Goal: Complete application form: Complete application form

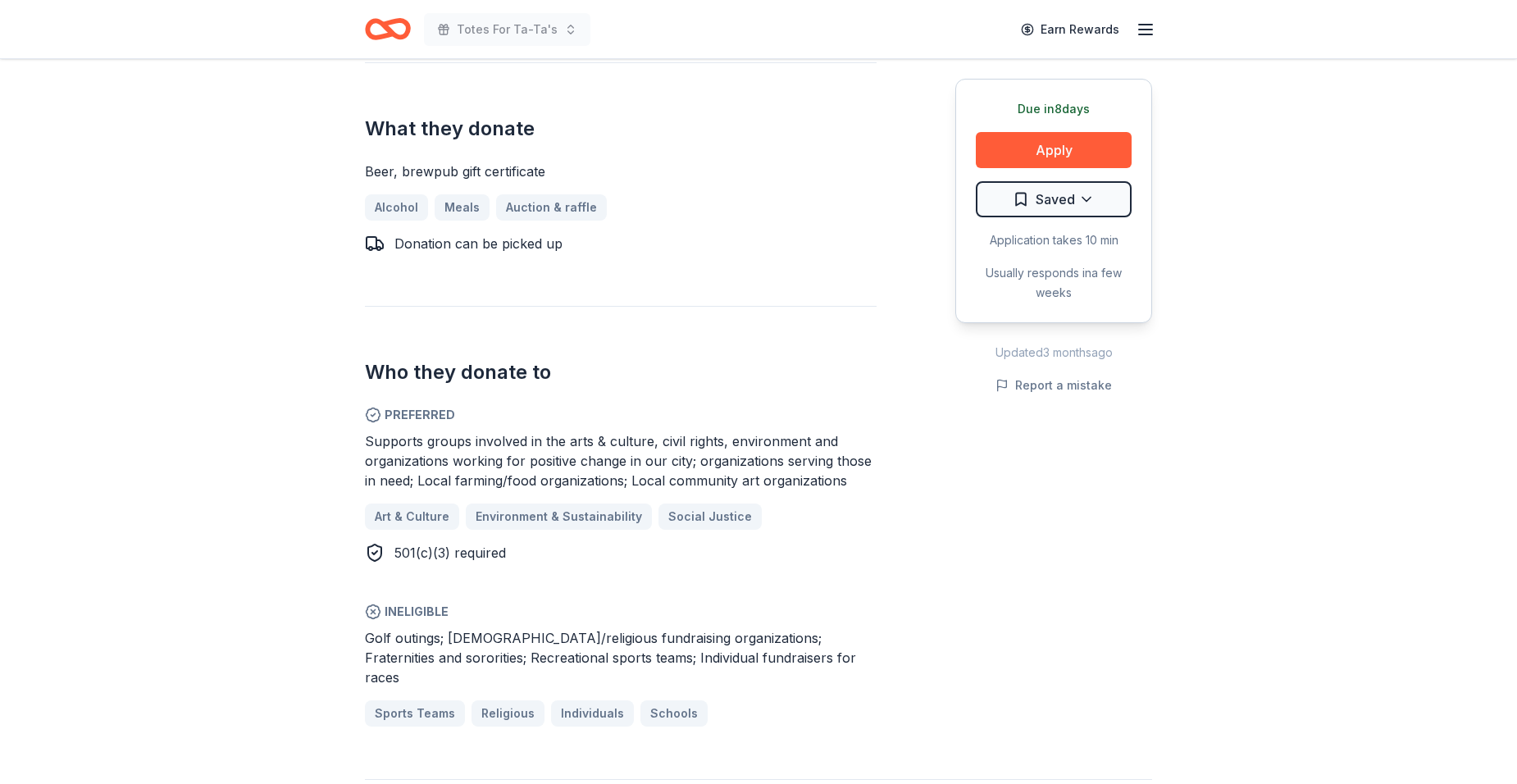
scroll to position [640, 0]
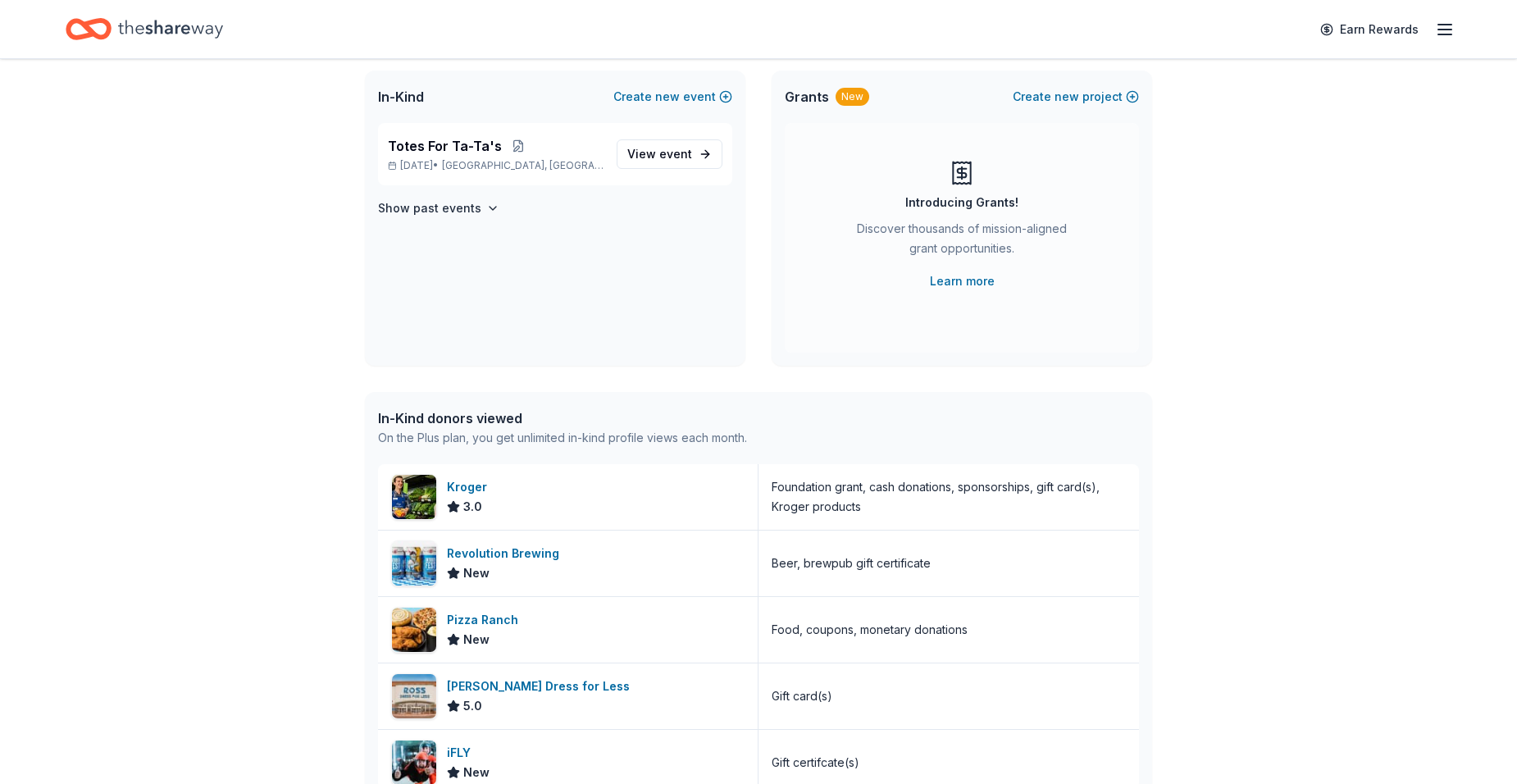
scroll to position [98, 0]
click at [689, 152] on span "event" at bounding box center [675, 155] width 33 height 14
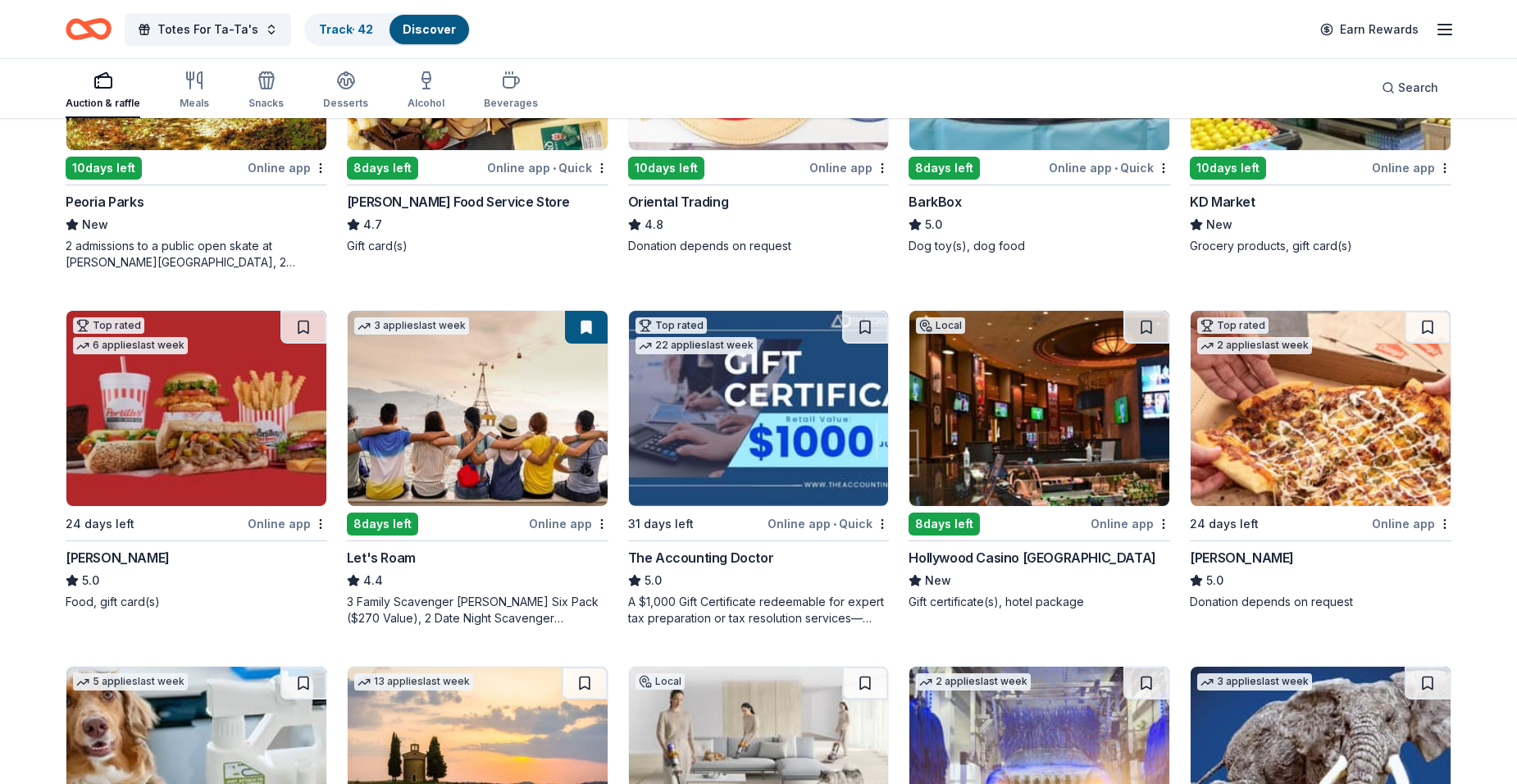
scroll to position [344, 0]
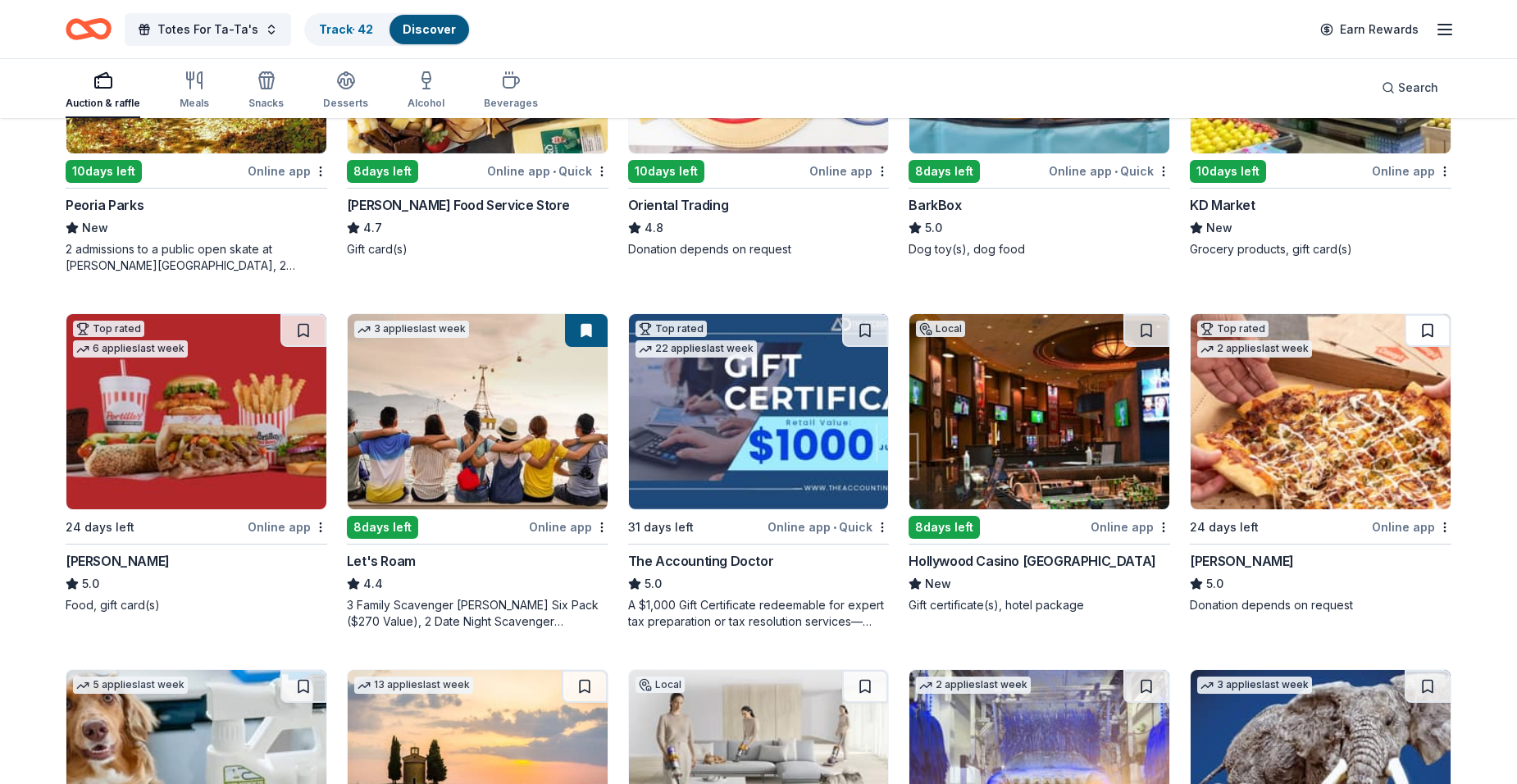
click at [1423, 325] on button at bounding box center [1428, 330] width 46 height 33
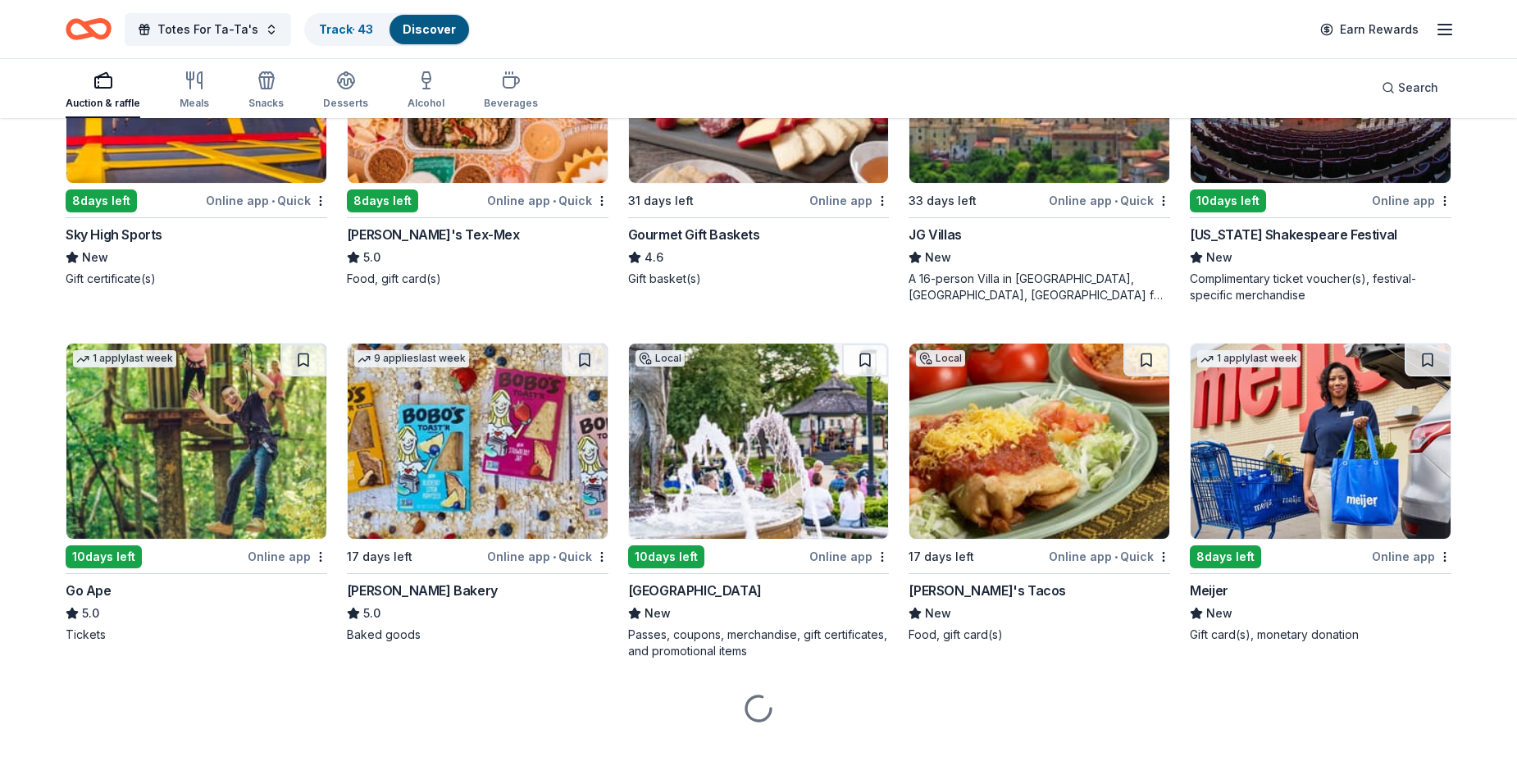
scroll to position [1739, 0]
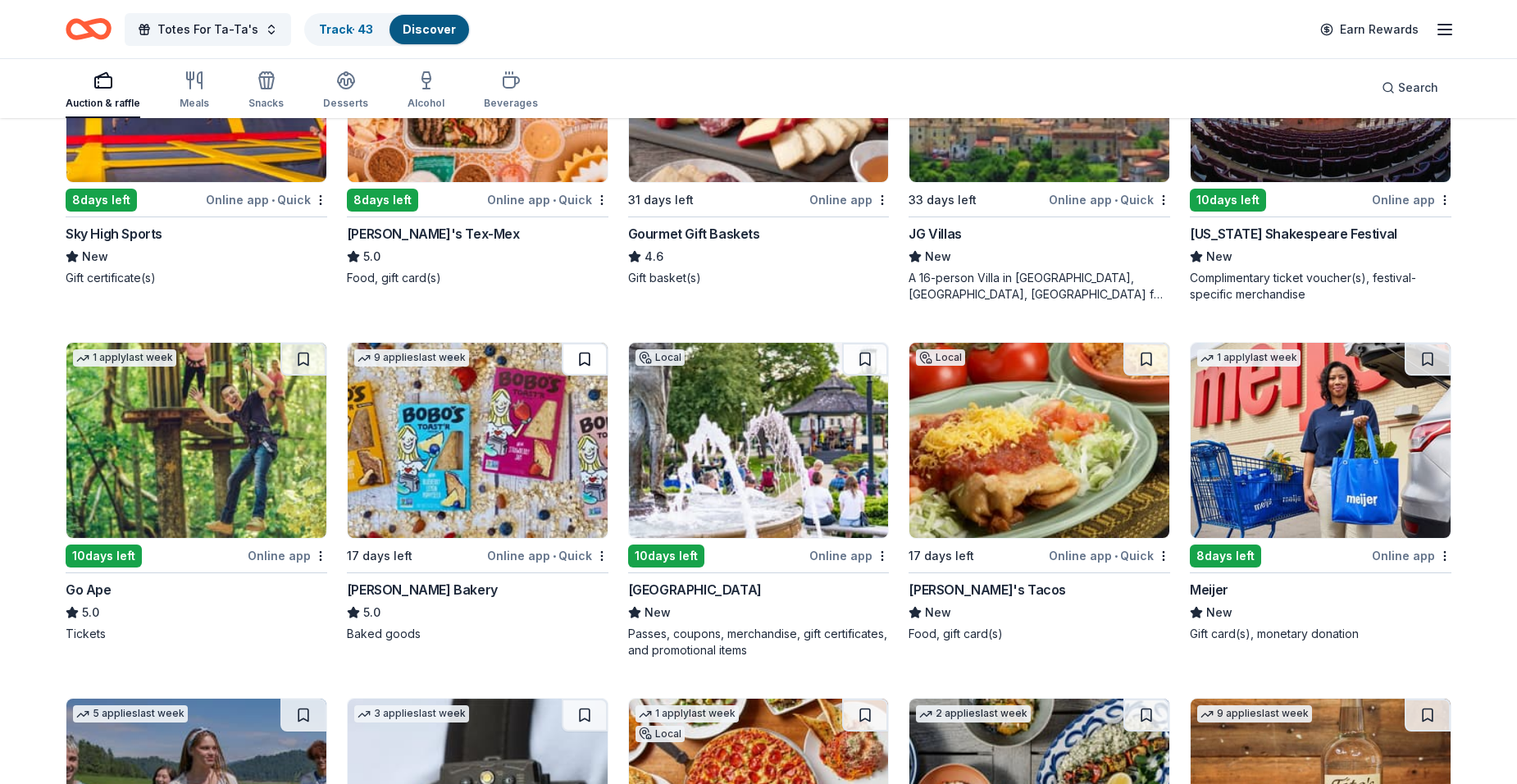
click at [580, 356] on button at bounding box center [584, 359] width 46 height 33
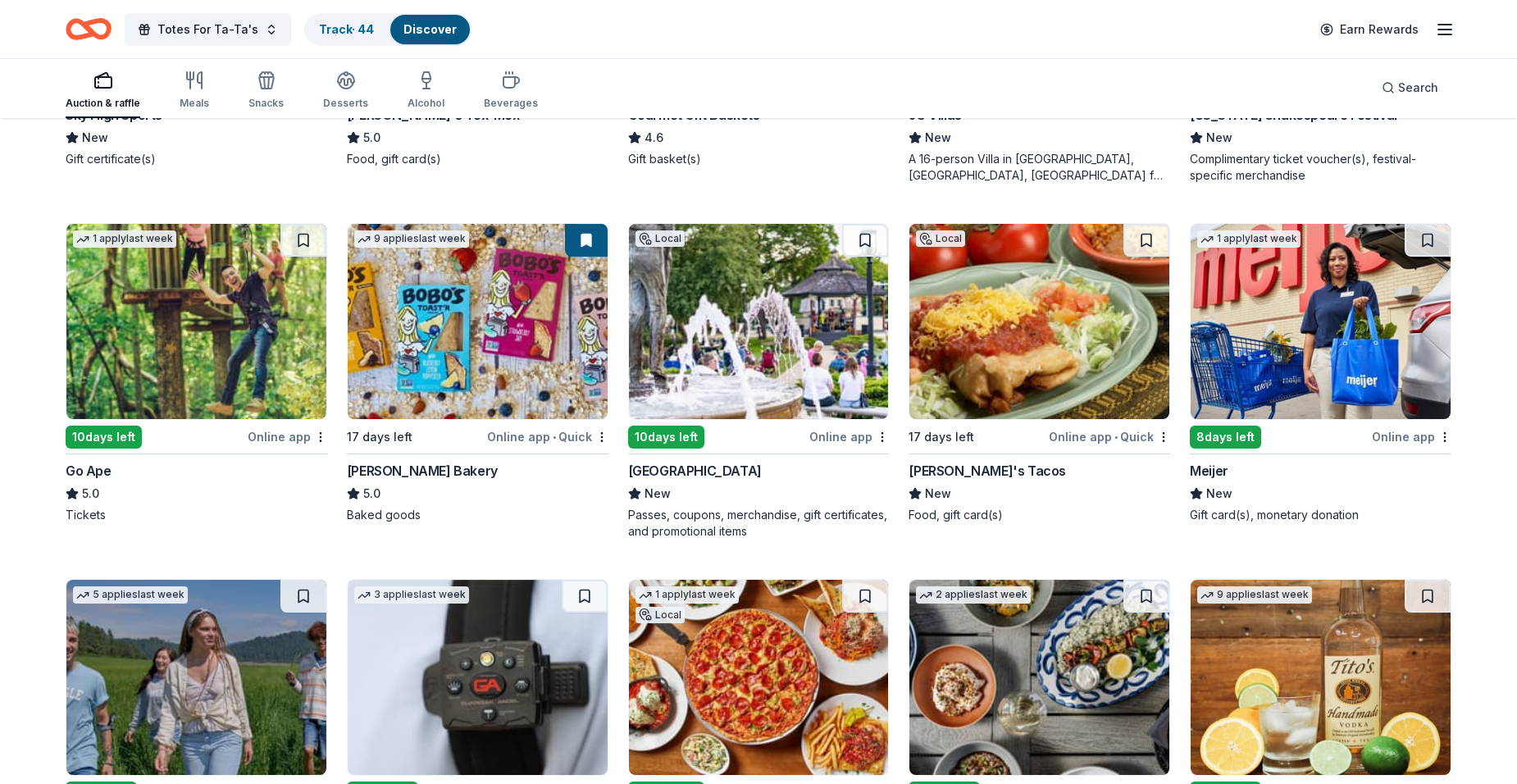
scroll to position [1858, 0]
click at [296, 249] on button at bounding box center [303, 240] width 46 height 33
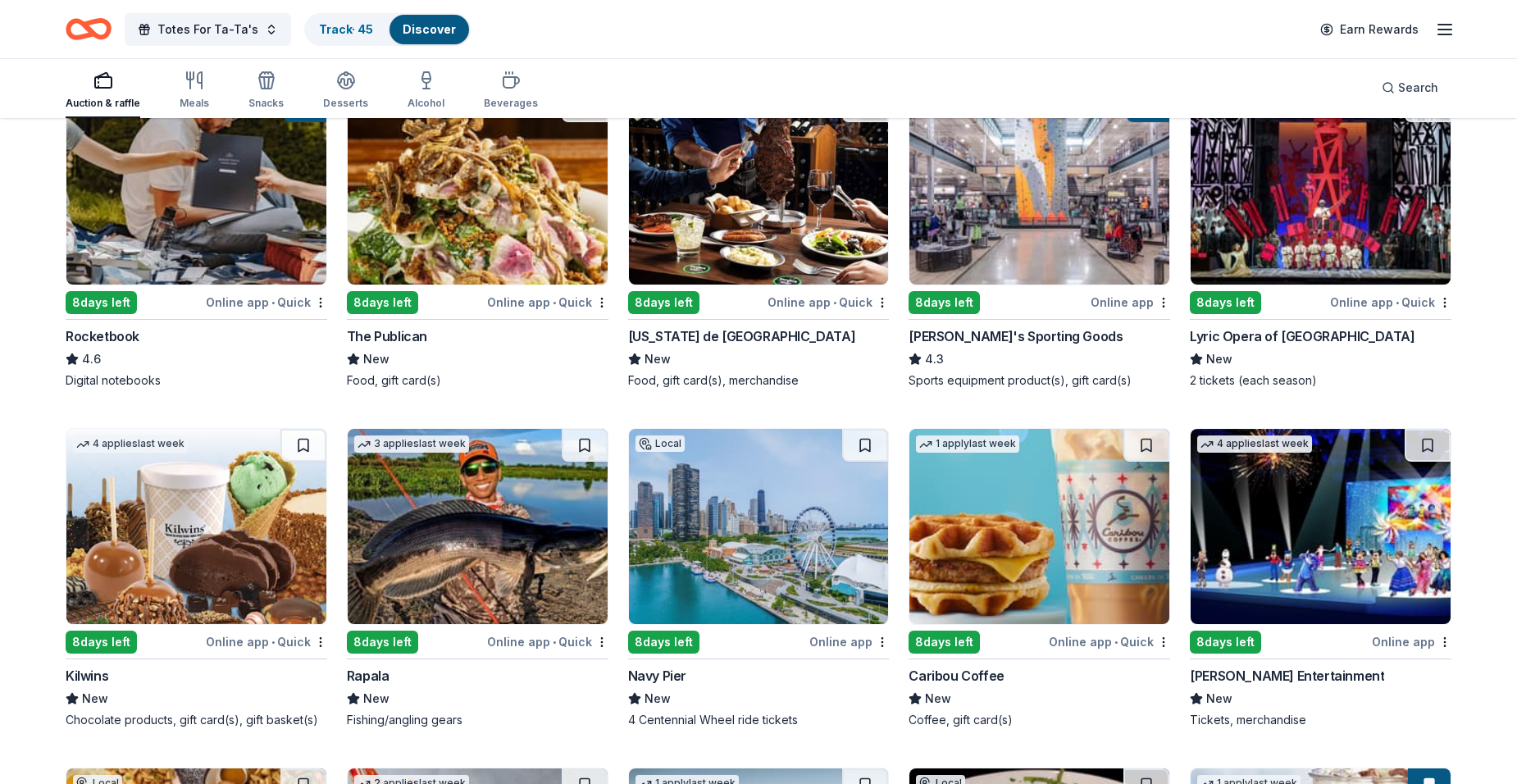
scroll to position [6157, 0]
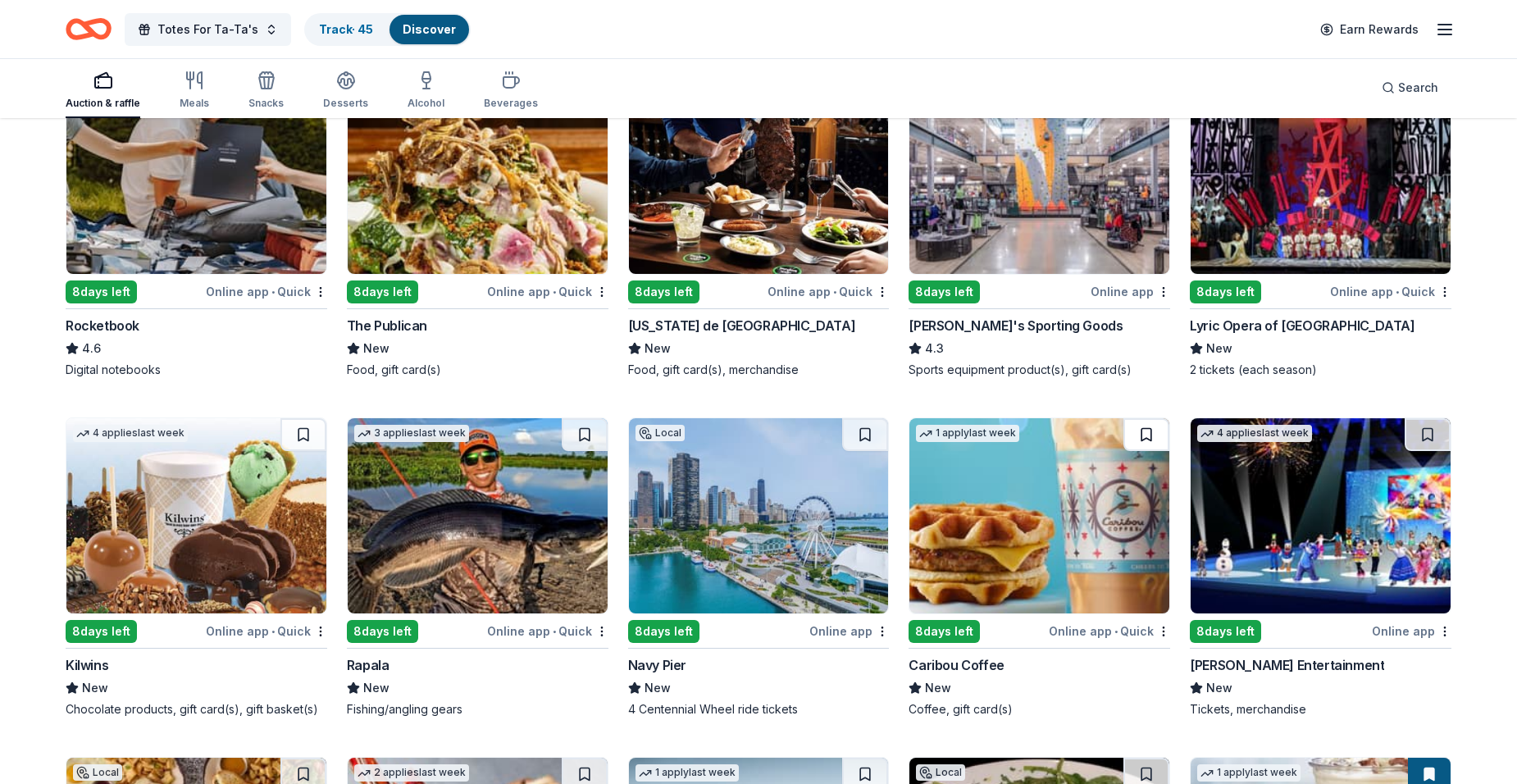
click at [1148, 440] on button at bounding box center [1146, 434] width 46 height 33
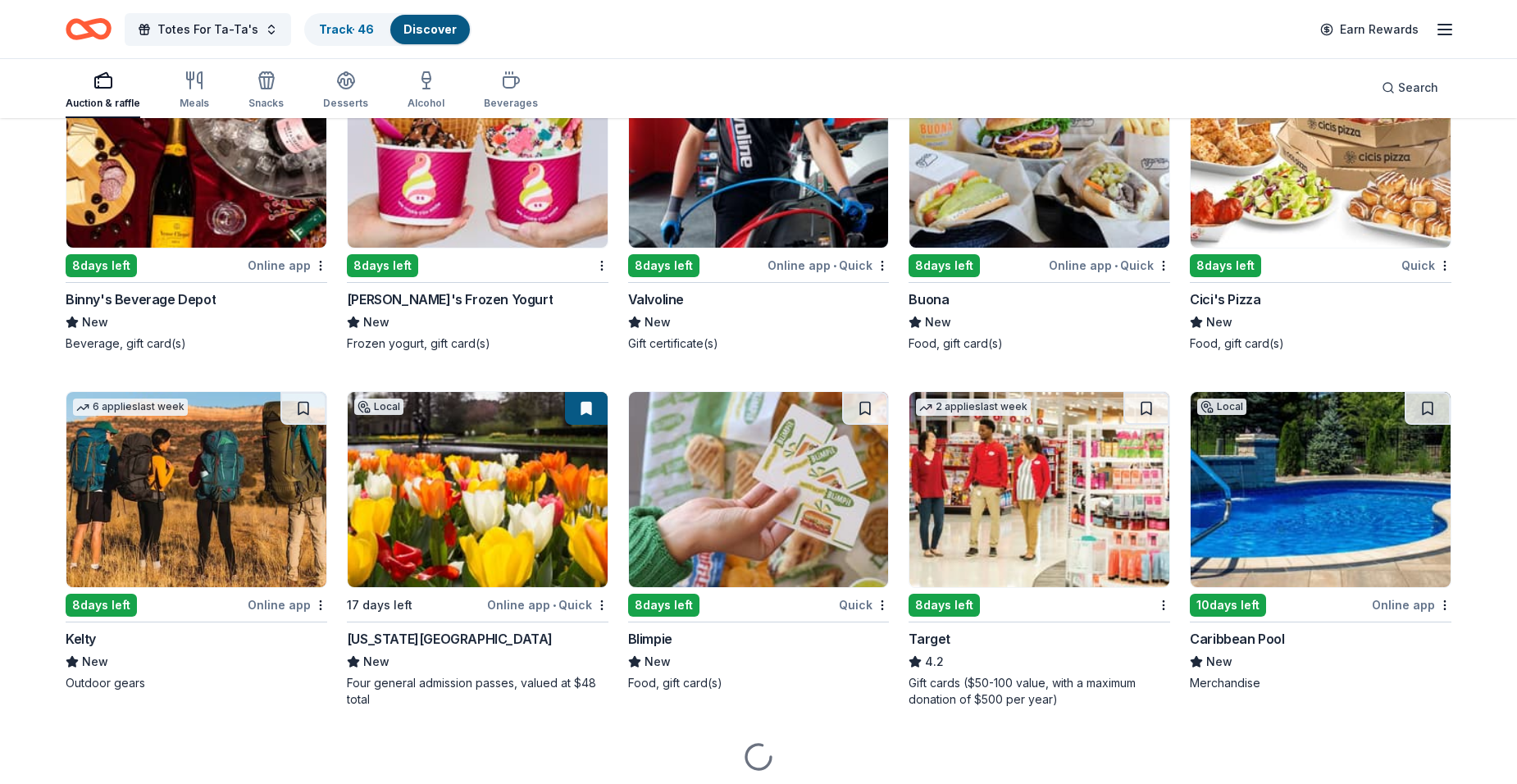
scroll to position [7884, 0]
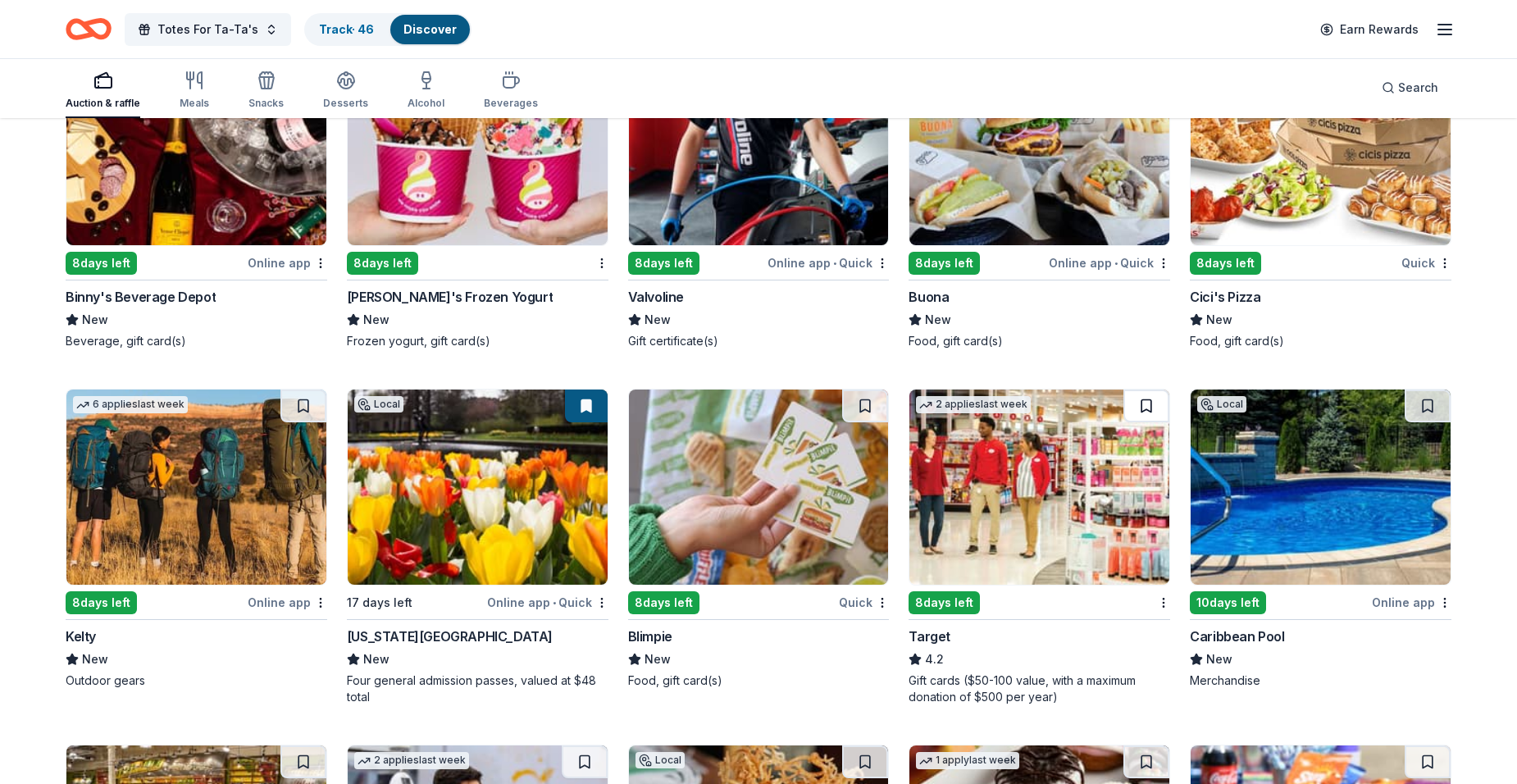
click at [1134, 415] on button at bounding box center [1146, 406] width 46 height 33
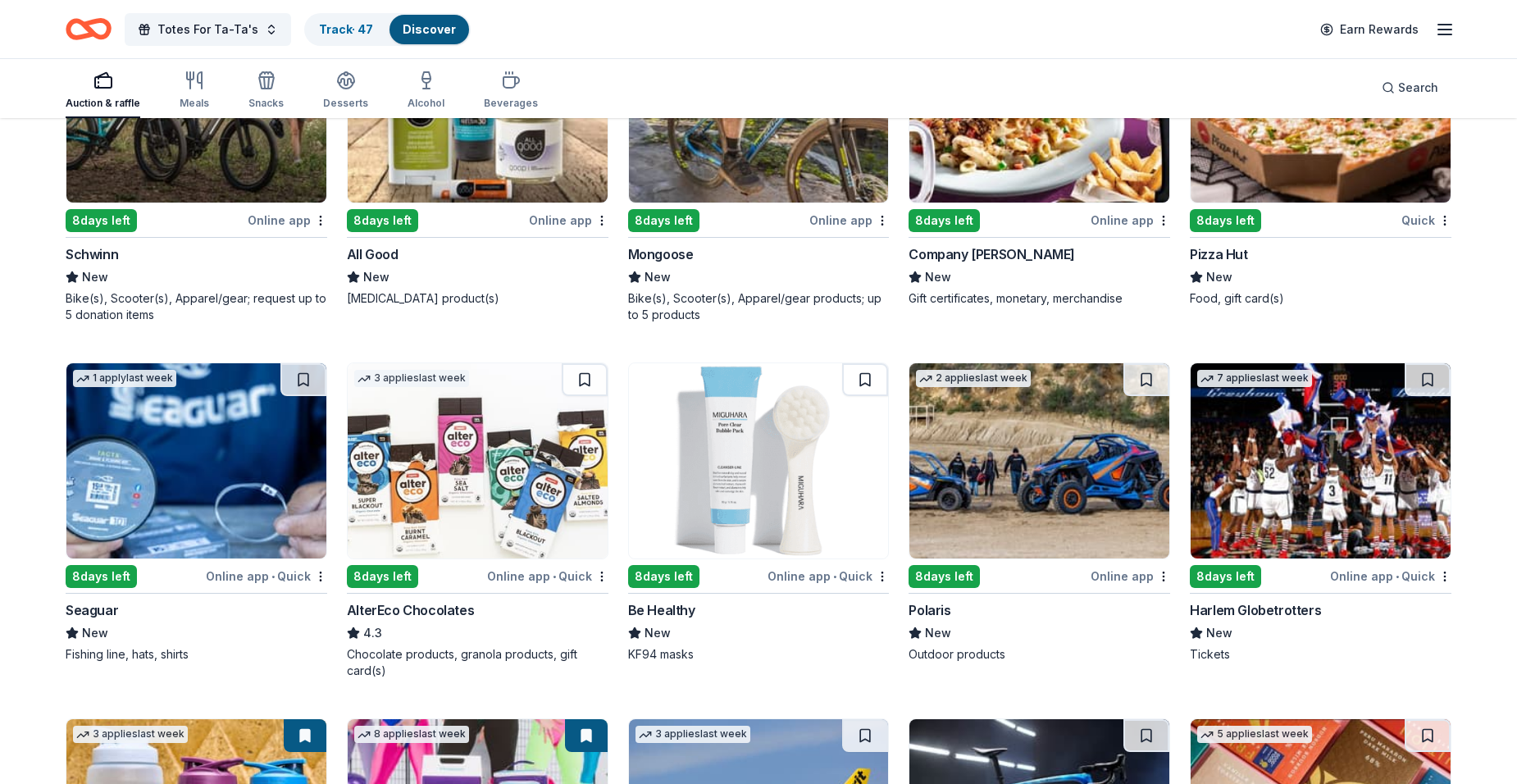
scroll to position [10675, 0]
click at [1426, 386] on button at bounding box center [1428, 379] width 46 height 33
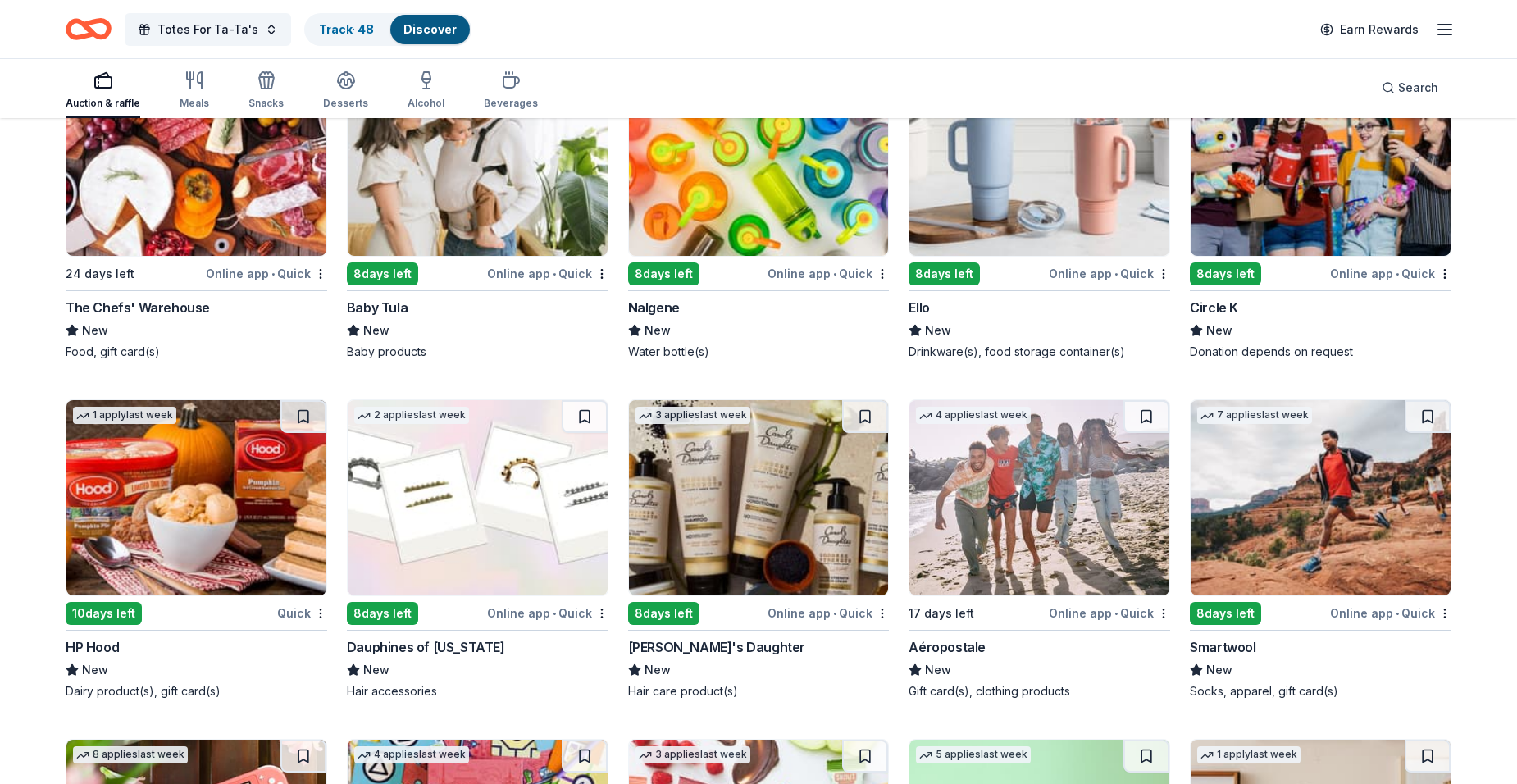
scroll to position [11689, 0]
click at [594, 418] on button at bounding box center [584, 416] width 46 height 33
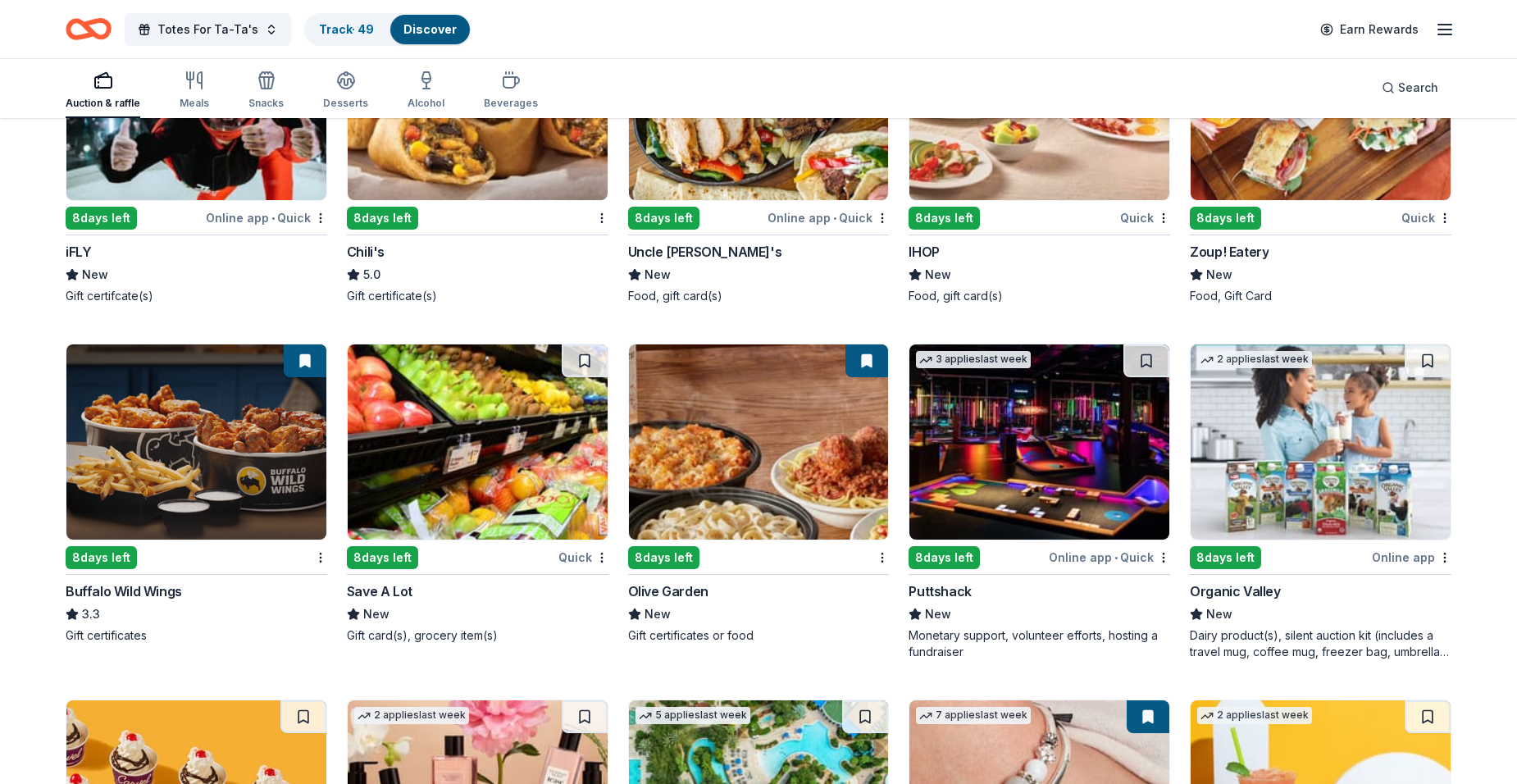
scroll to position [8898, 0]
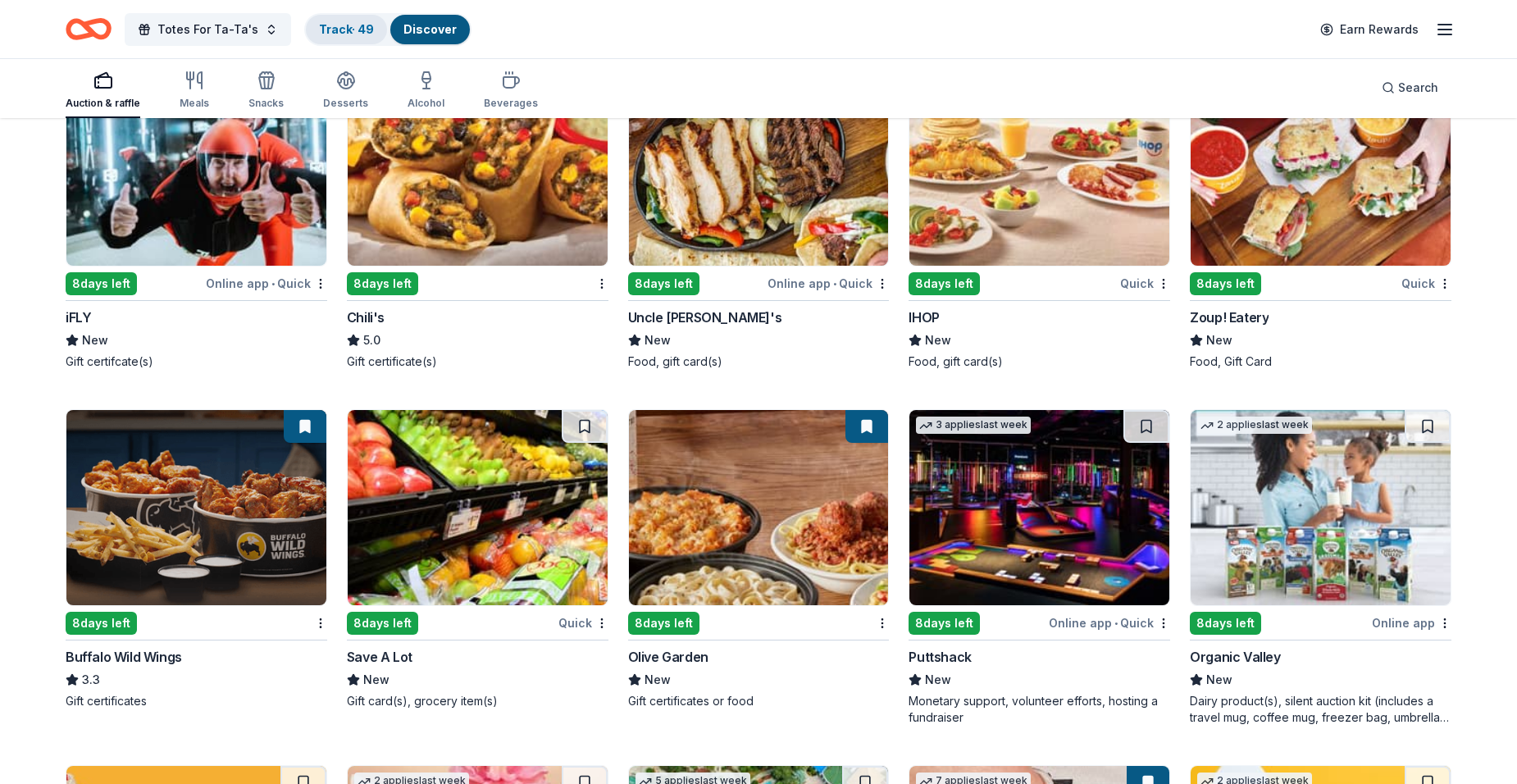
click at [336, 34] on link "Track · 49" at bounding box center [346, 29] width 55 height 14
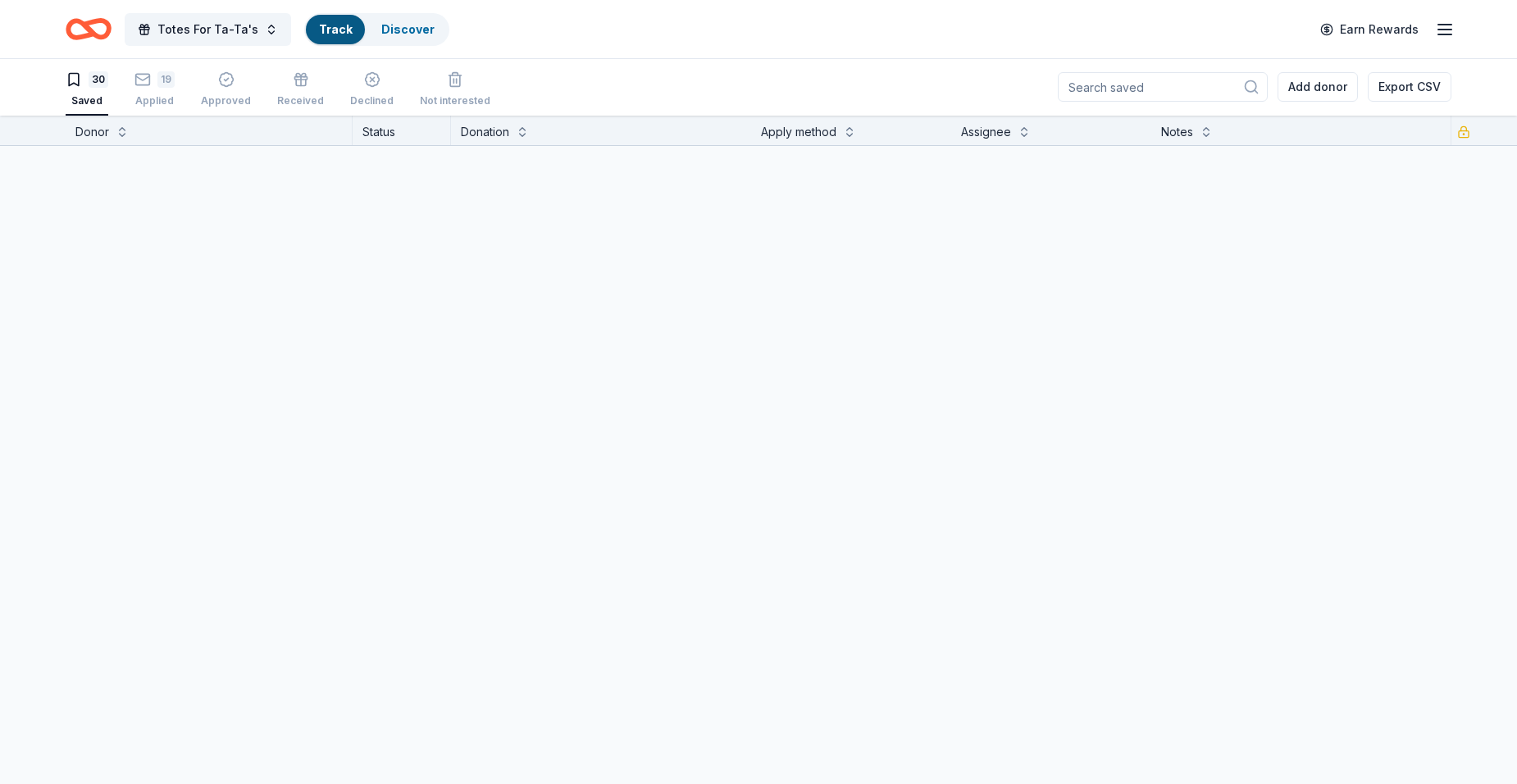
scroll to position [1, 0]
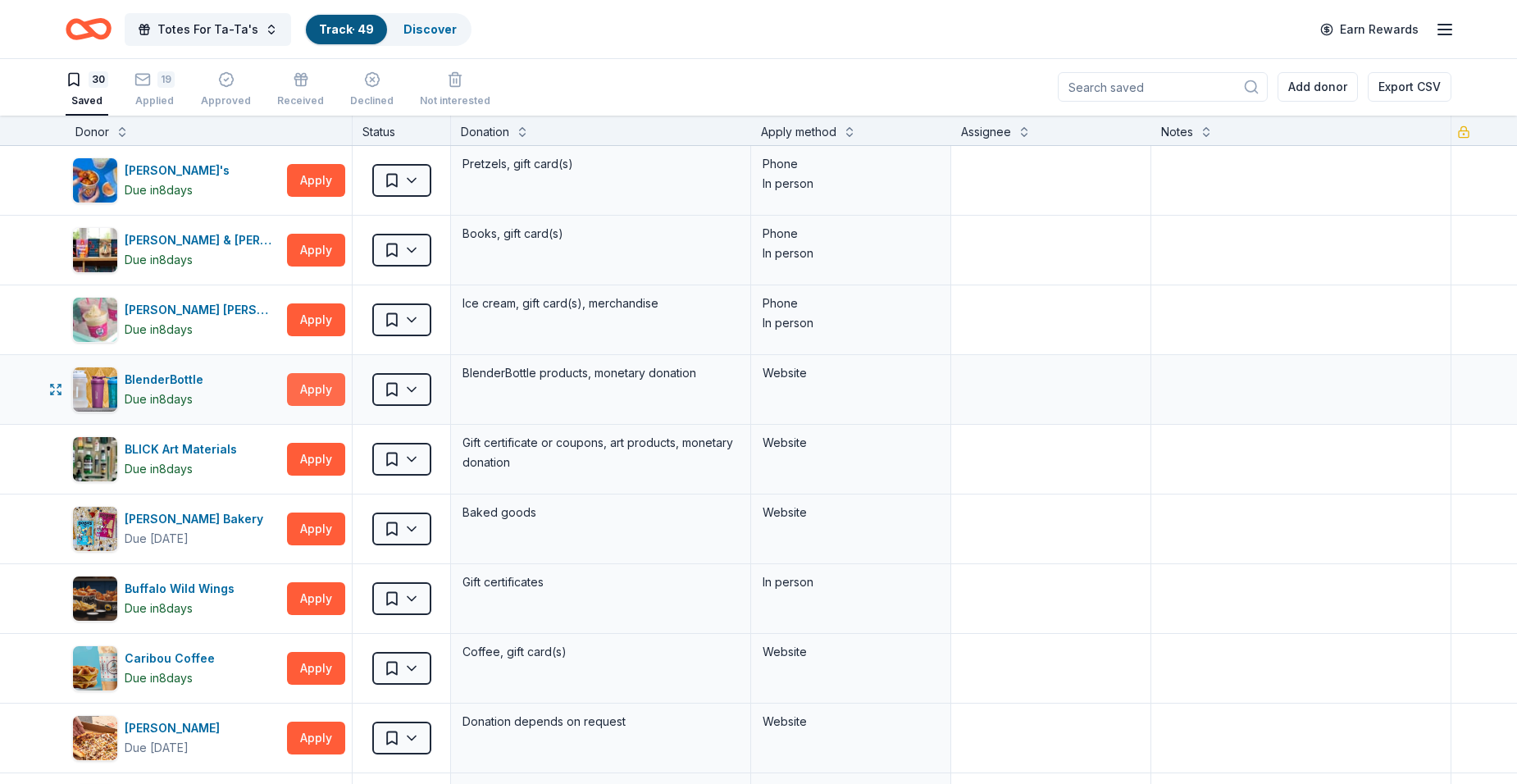
click at [323, 391] on button "Apply" at bounding box center [316, 390] width 58 height 33
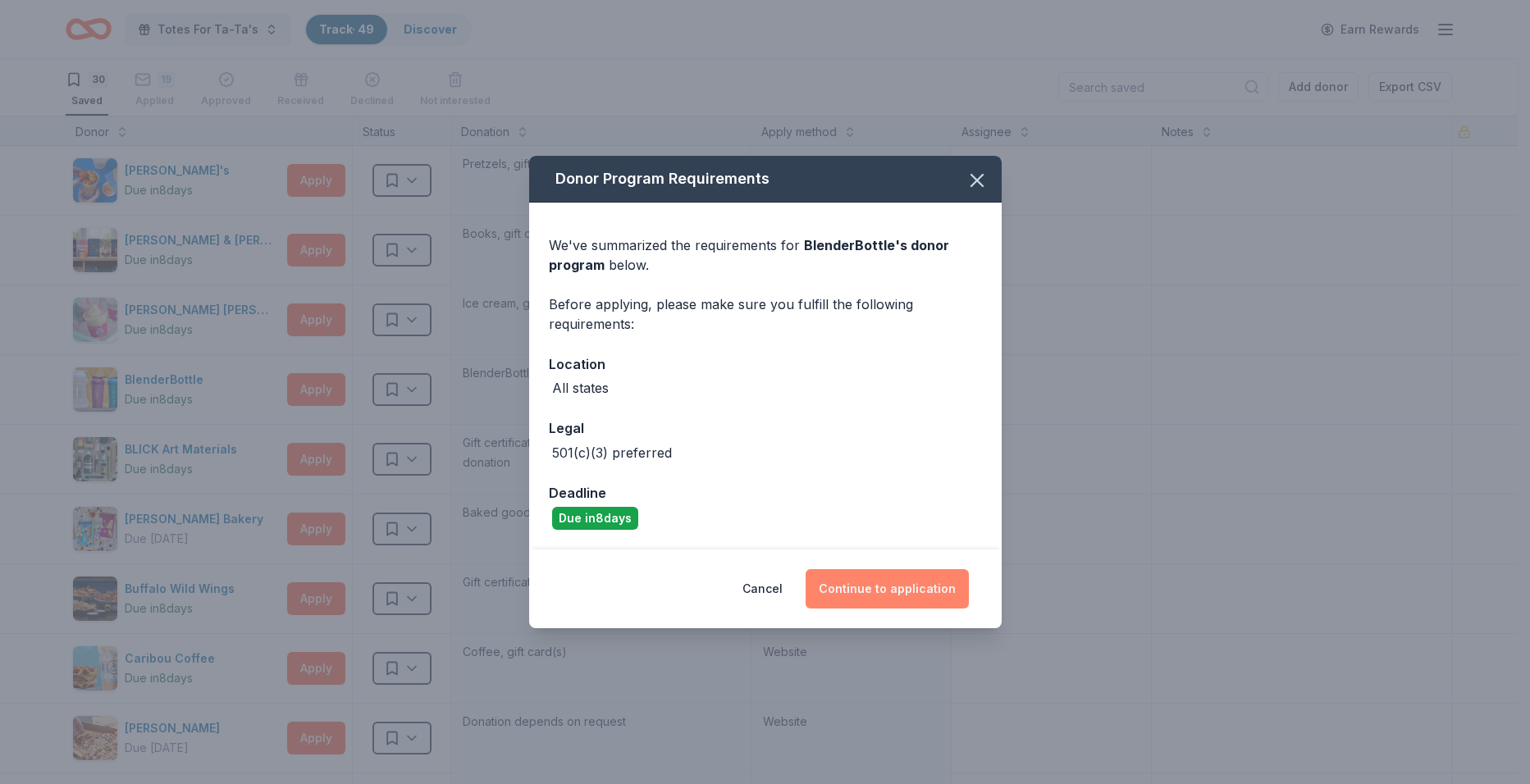
click at [858, 573] on button "Continue to application" at bounding box center [887, 589] width 163 height 40
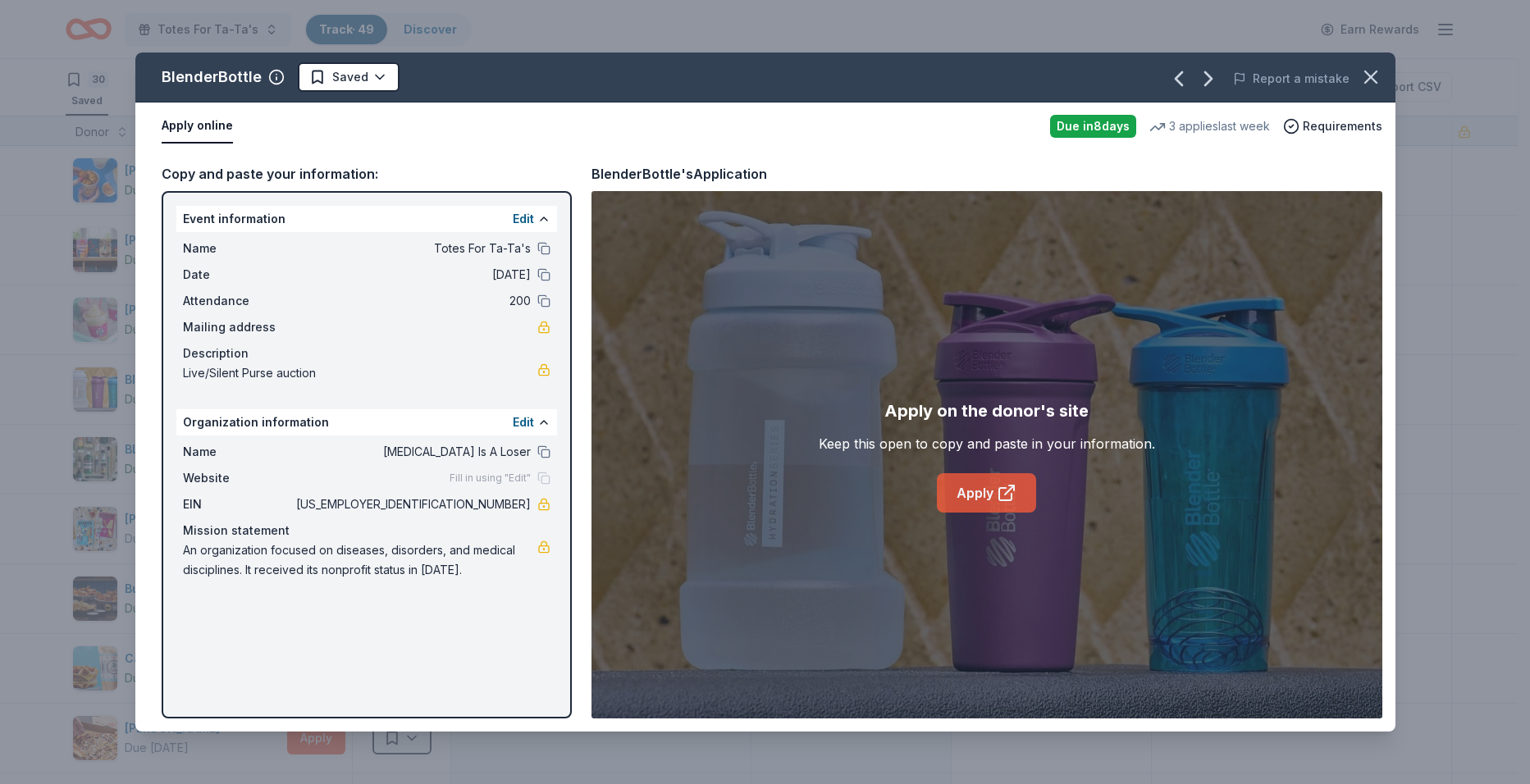
click at [949, 489] on link "Apply" at bounding box center [987, 493] width 99 height 40
click at [1368, 83] on icon "button" at bounding box center [1371, 78] width 23 height 23
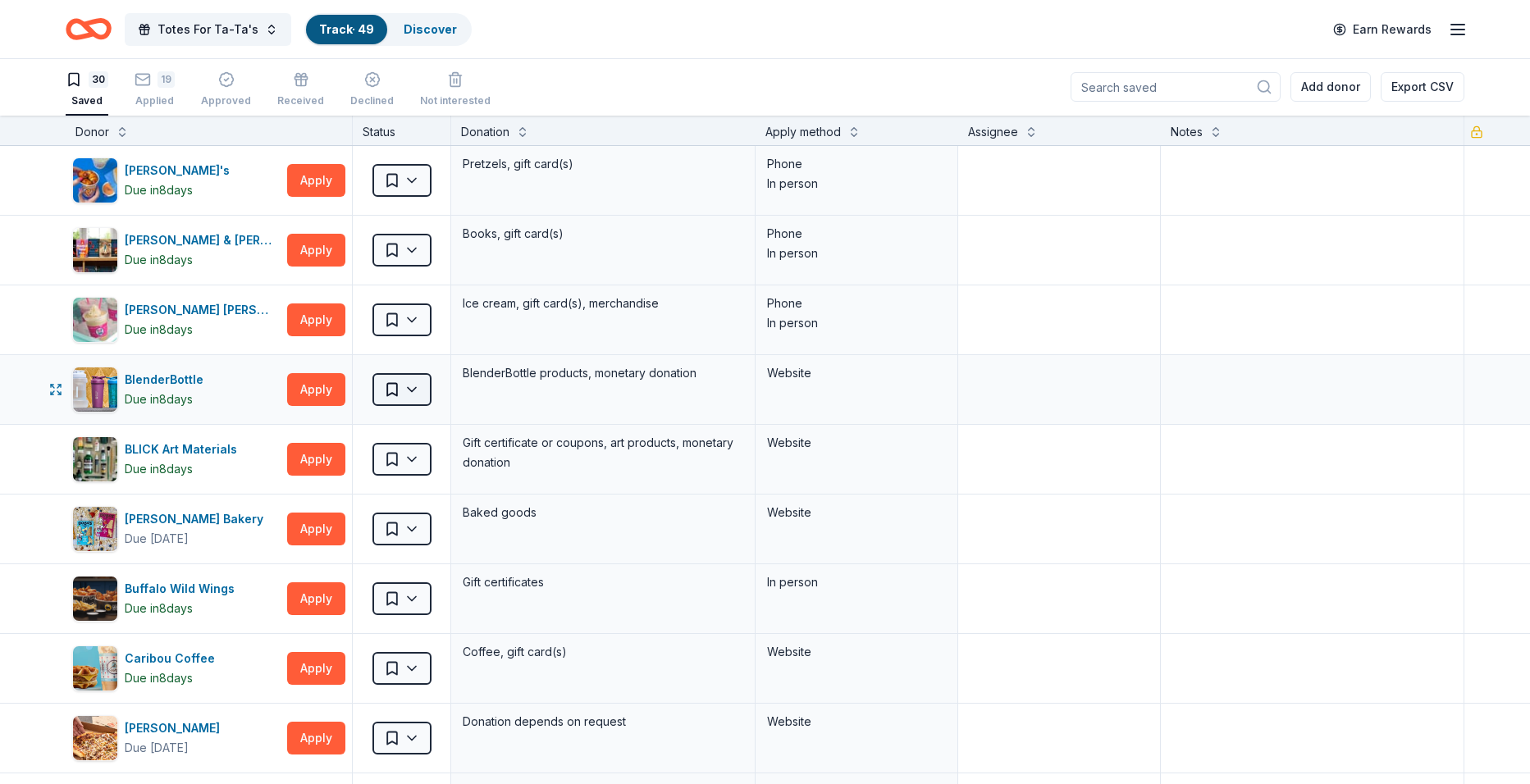
click at [418, 390] on html "Totes For Ta-Ta's Track · 49 Discover Earn Rewards 30 Saved 19 Applied Approved…" at bounding box center [765, 391] width 1530 height 784
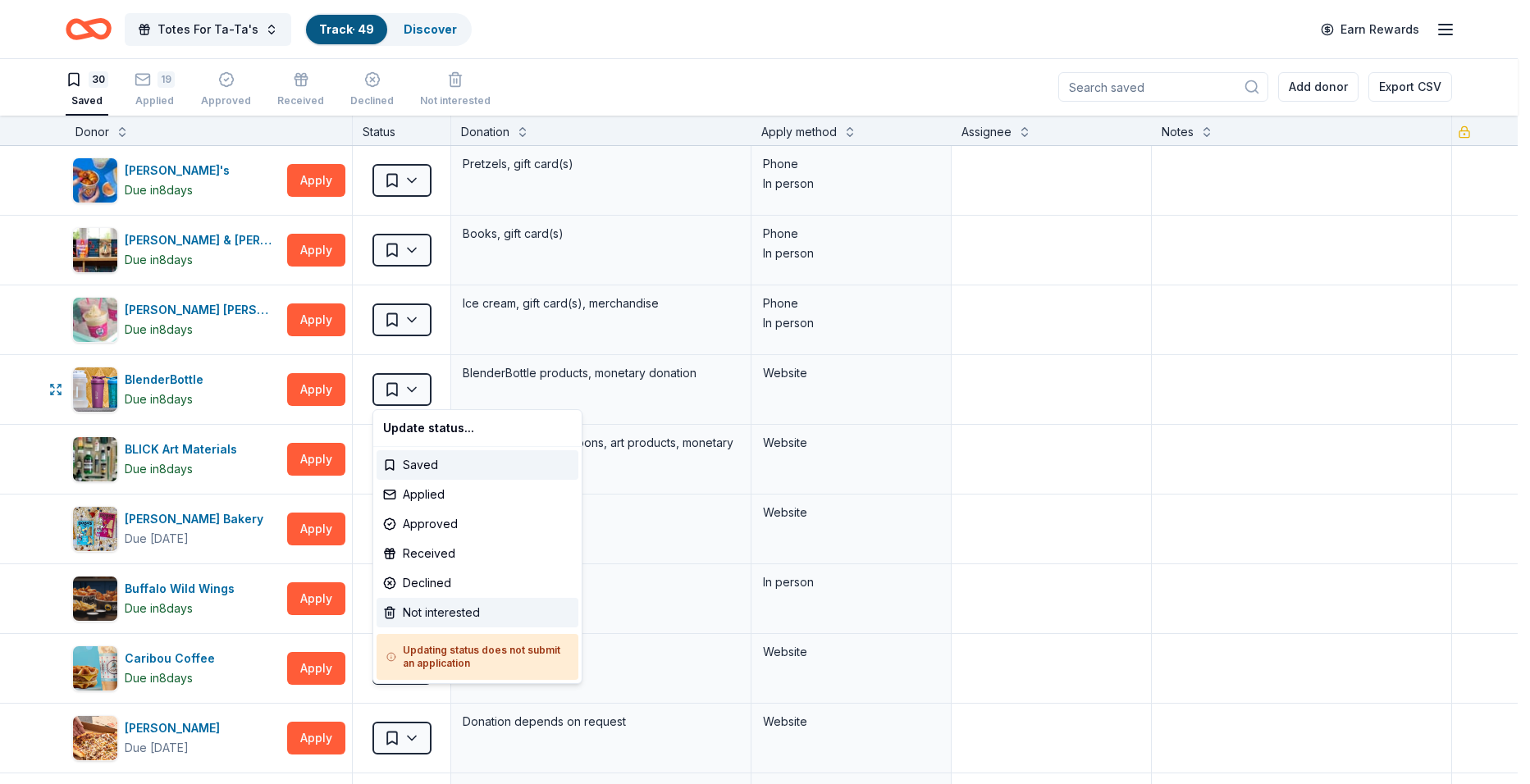
click at [416, 614] on div "Not interested" at bounding box center [477, 612] width 202 height 29
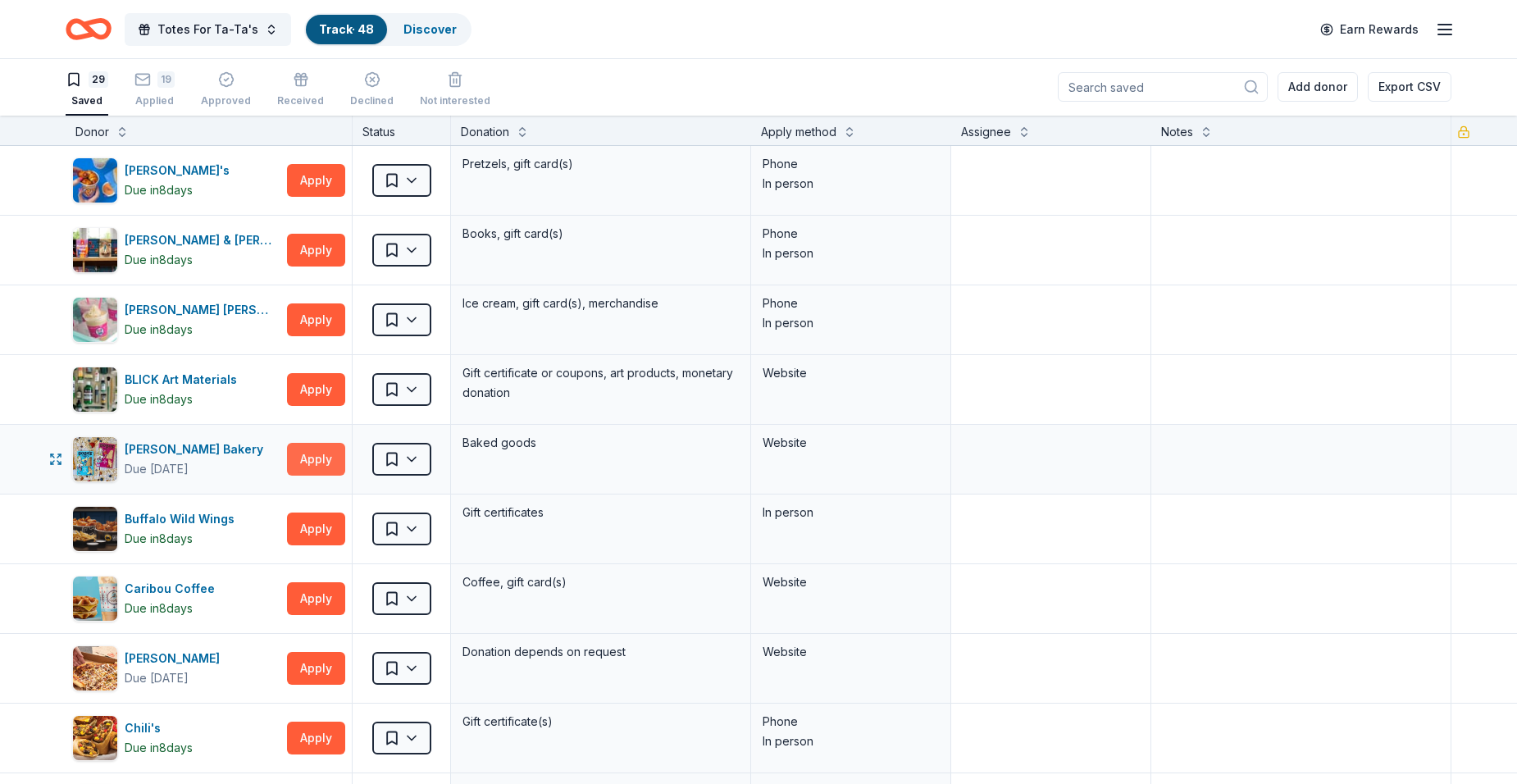
click at [320, 464] on button "Apply" at bounding box center [316, 460] width 58 height 33
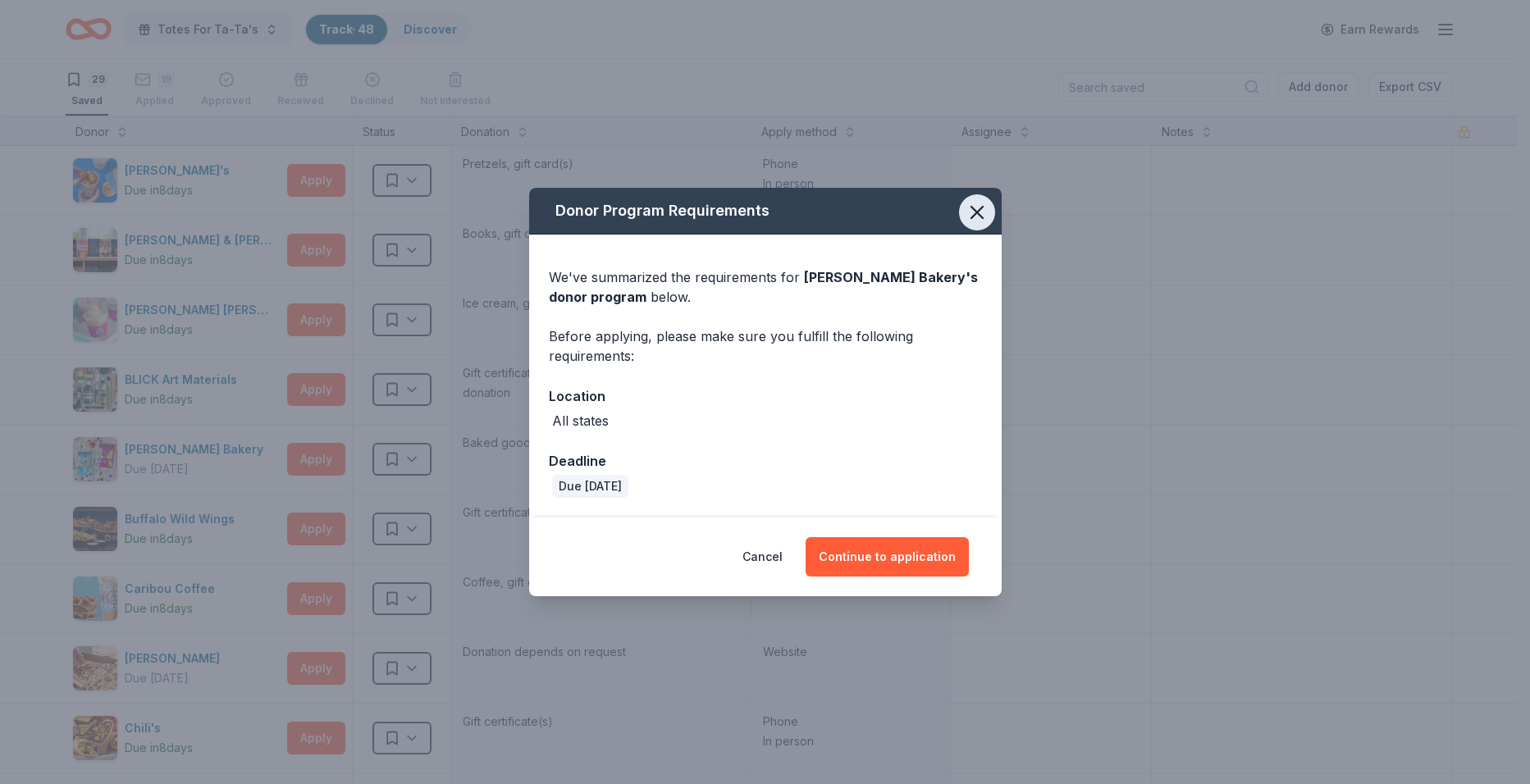
click at [988, 210] on icon "button" at bounding box center [977, 213] width 23 height 23
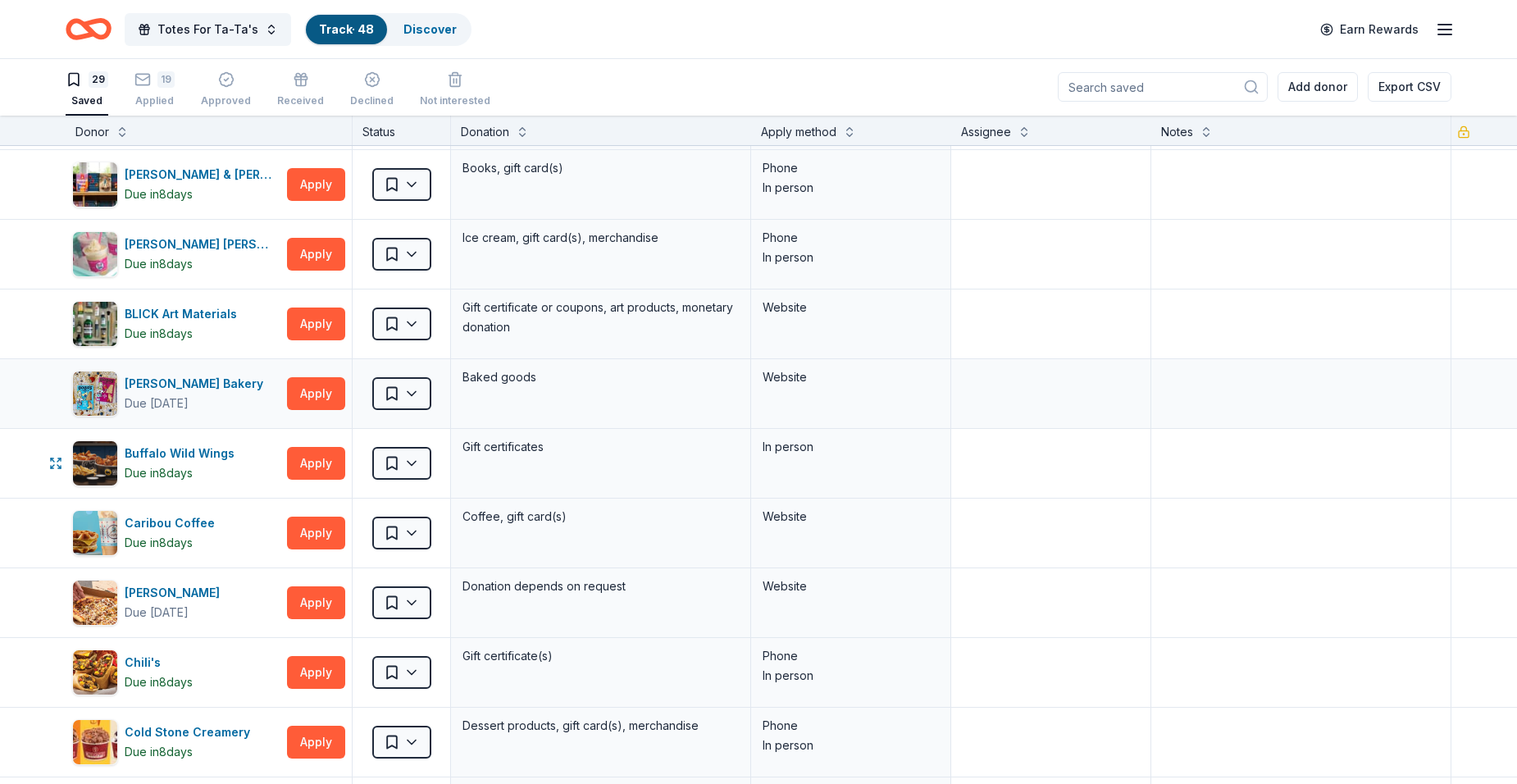
scroll to position [66, 0]
click at [320, 530] on button "Apply" at bounding box center [316, 532] width 58 height 33
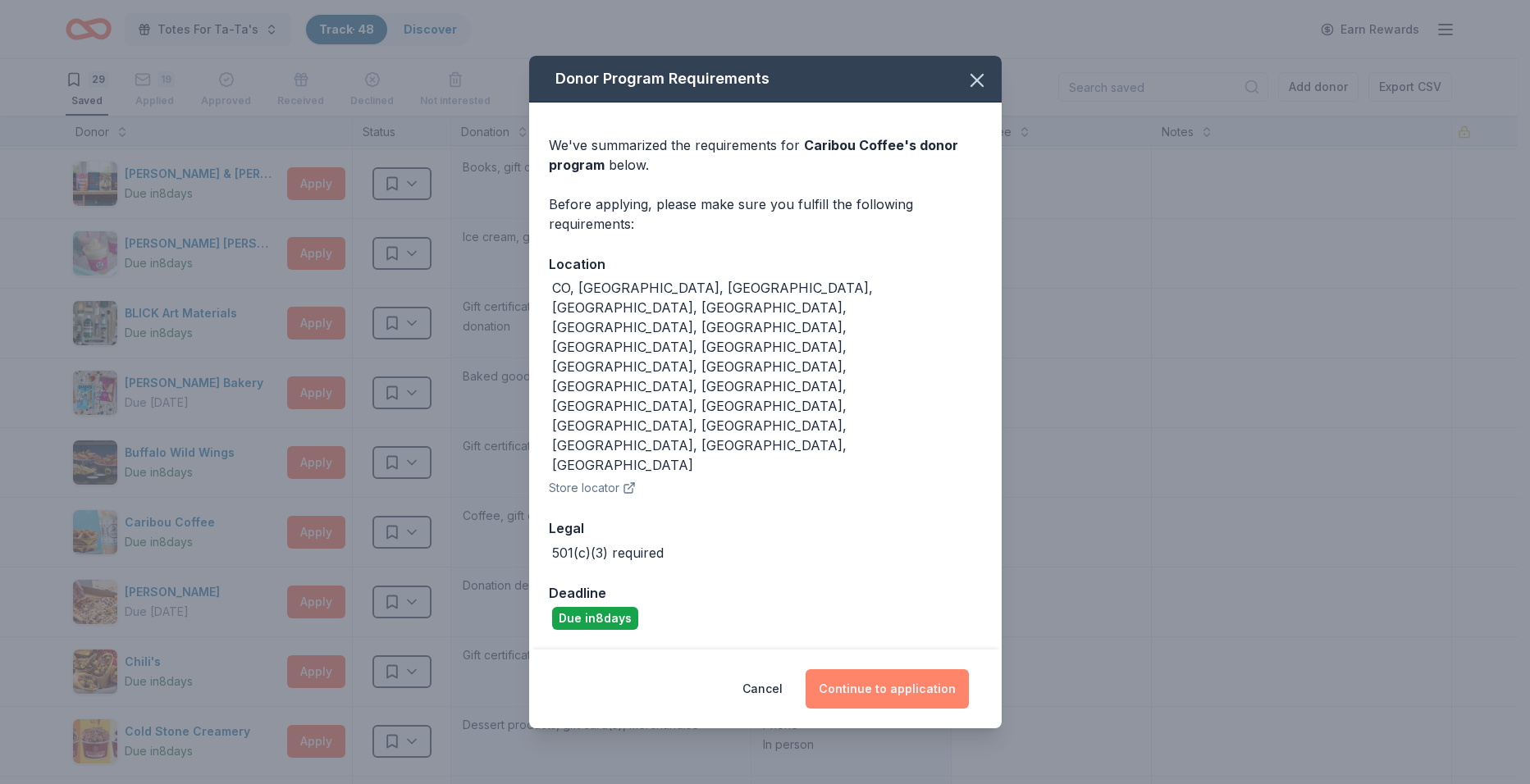
click at [906, 669] on button "Continue to application" at bounding box center [887, 689] width 163 height 40
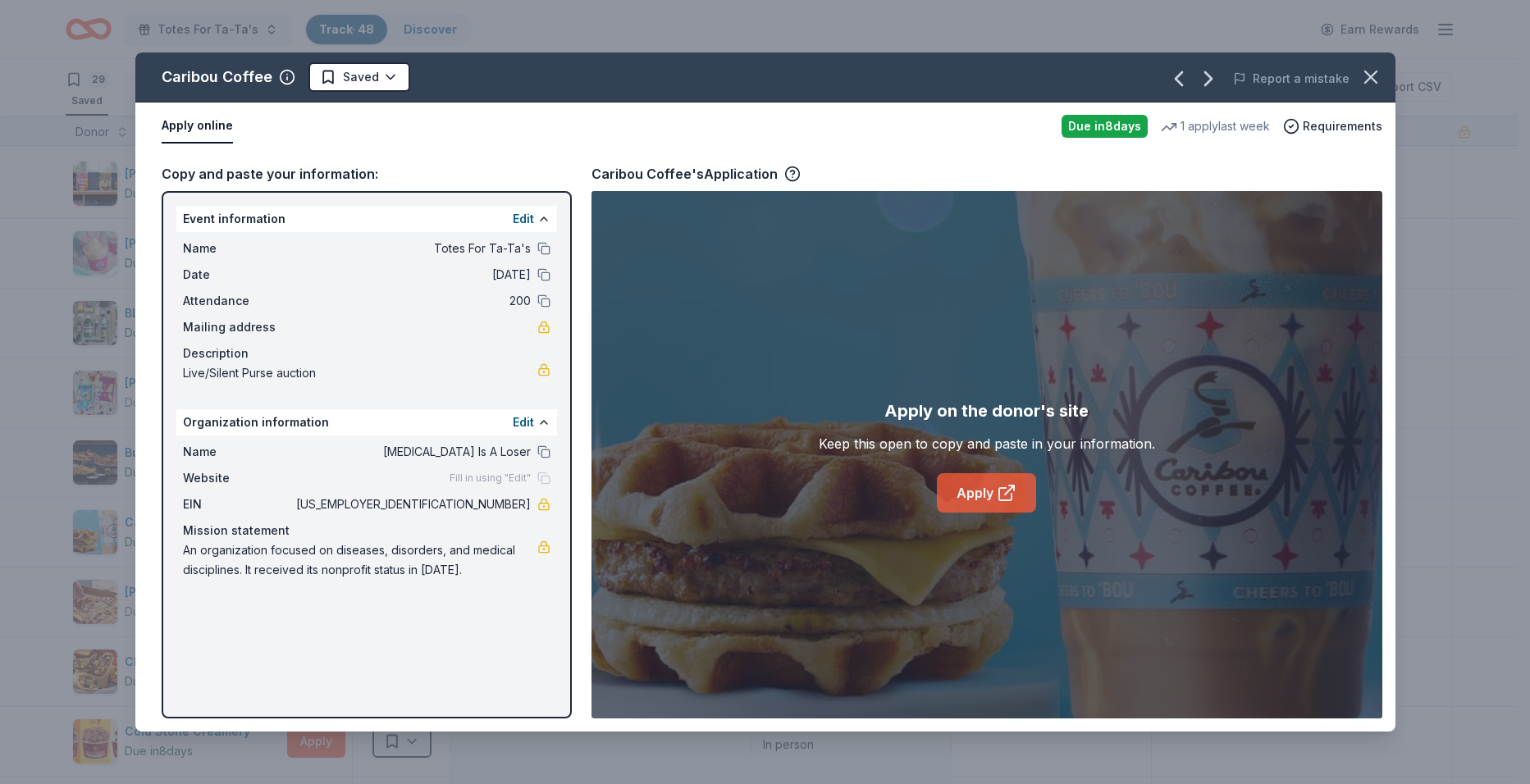
click at [965, 486] on link "Apply" at bounding box center [987, 493] width 99 height 40
click at [1374, 83] on icon "button" at bounding box center [1371, 78] width 23 height 23
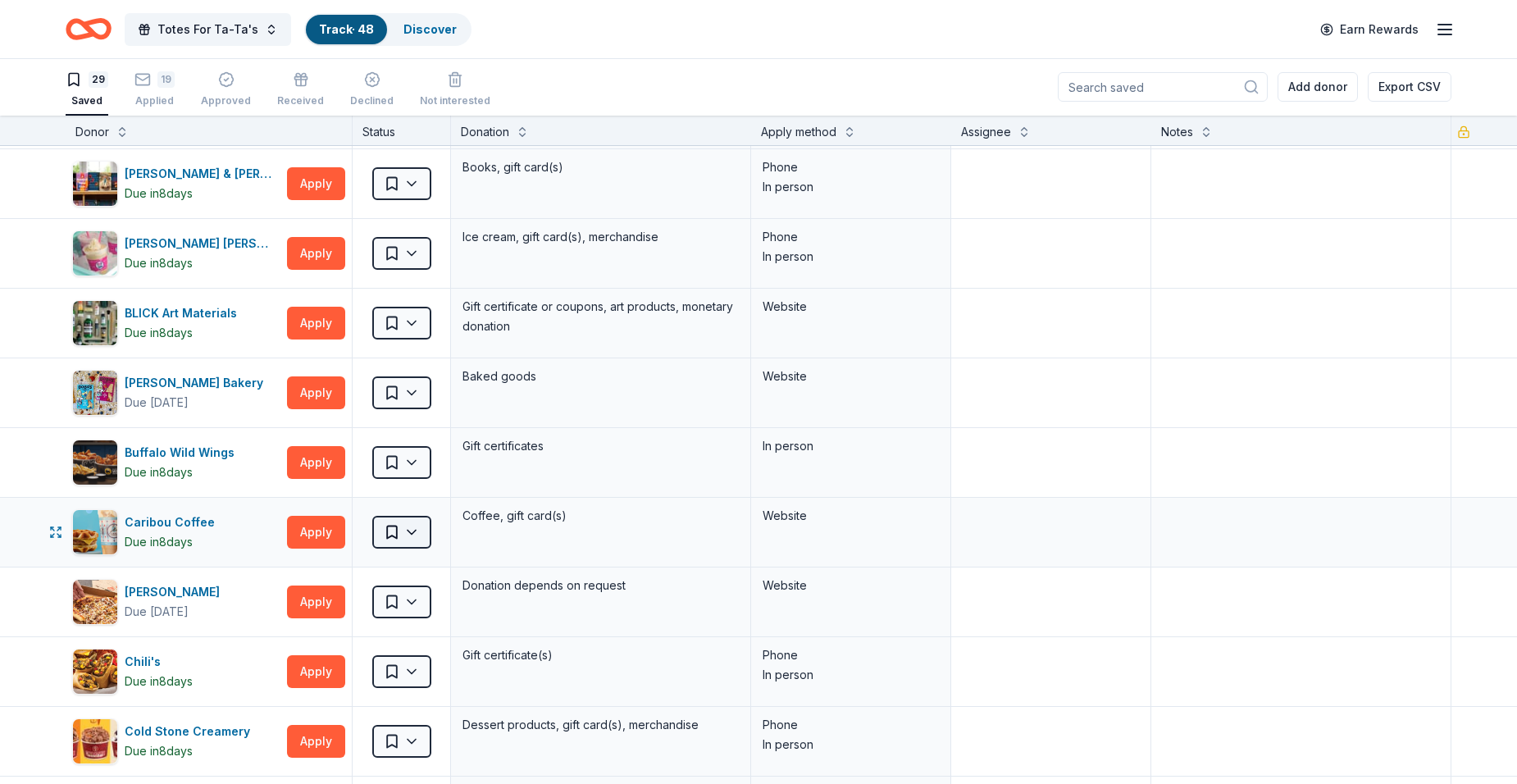
click at [418, 534] on html "Totes For Ta-Ta's Track · 48 Discover Earn Rewards 29 Saved 19 Applied Approved…" at bounding box center [758, 391] width 1517 height 784
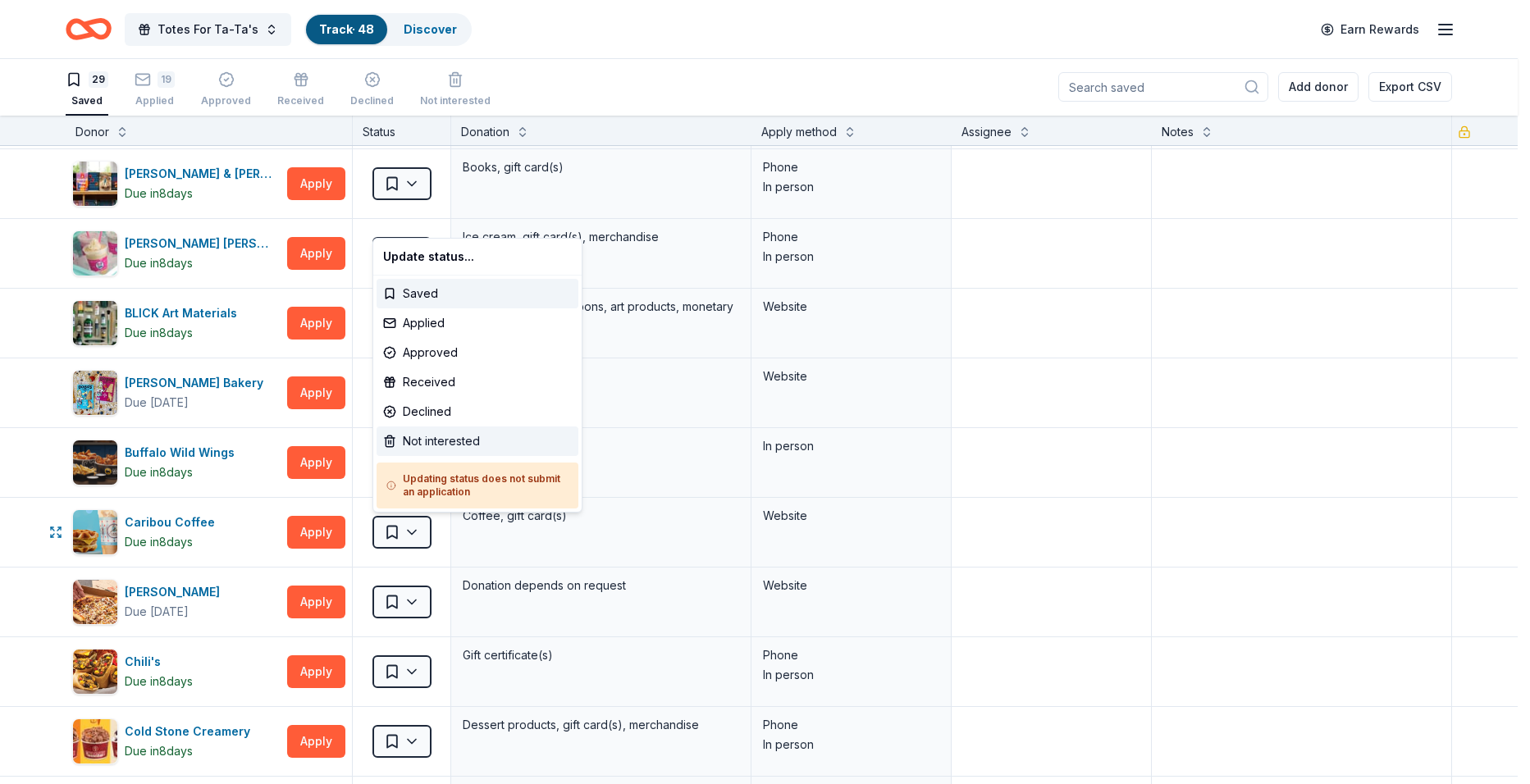
click at [448, 439] on div "Not interested" at bounding box center [477, 441] width 202 height 29
click at [468, 438] on div "Not interested" at bounding box center [477, 441] width 202 height 29
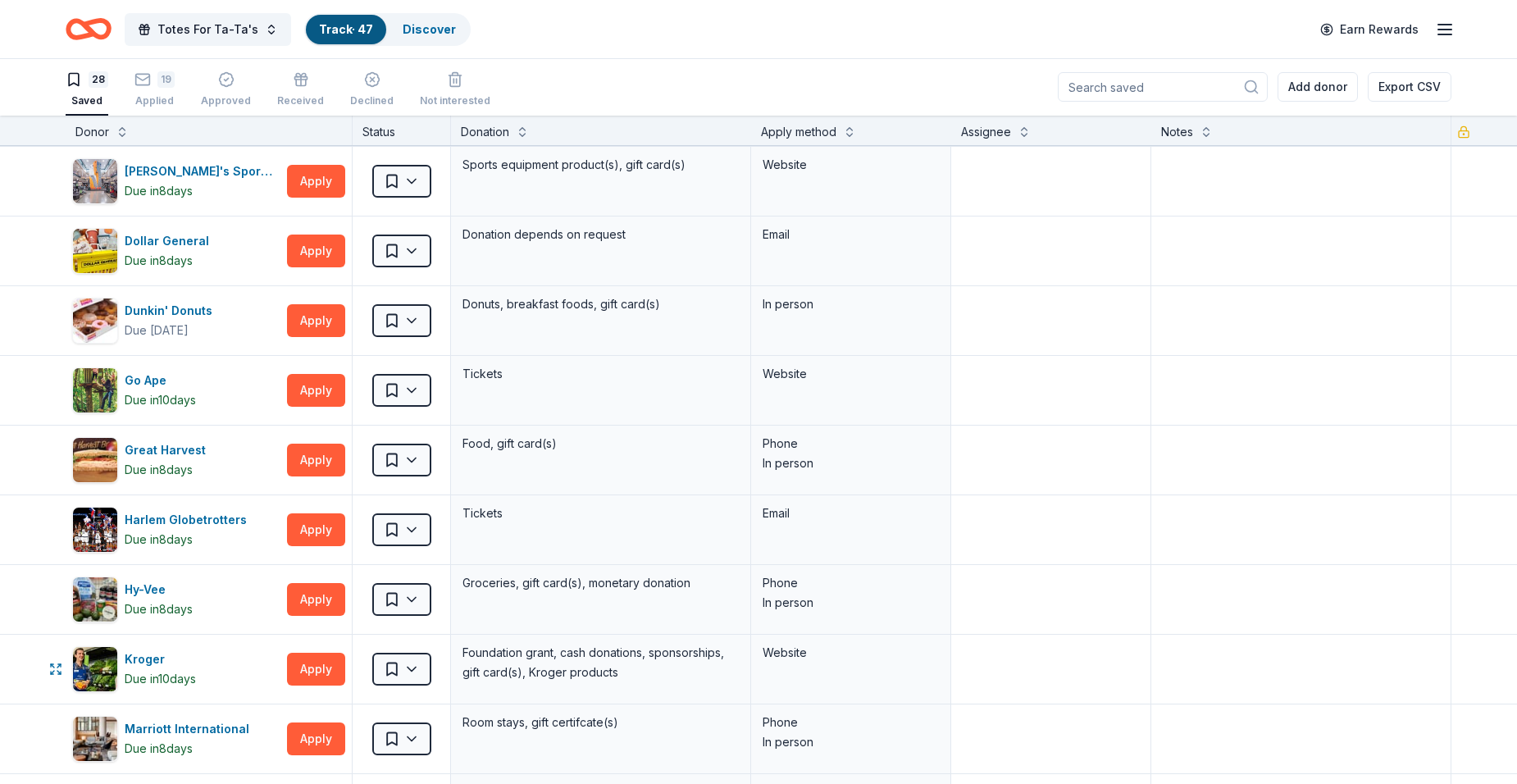
scroll to position [903, 0]
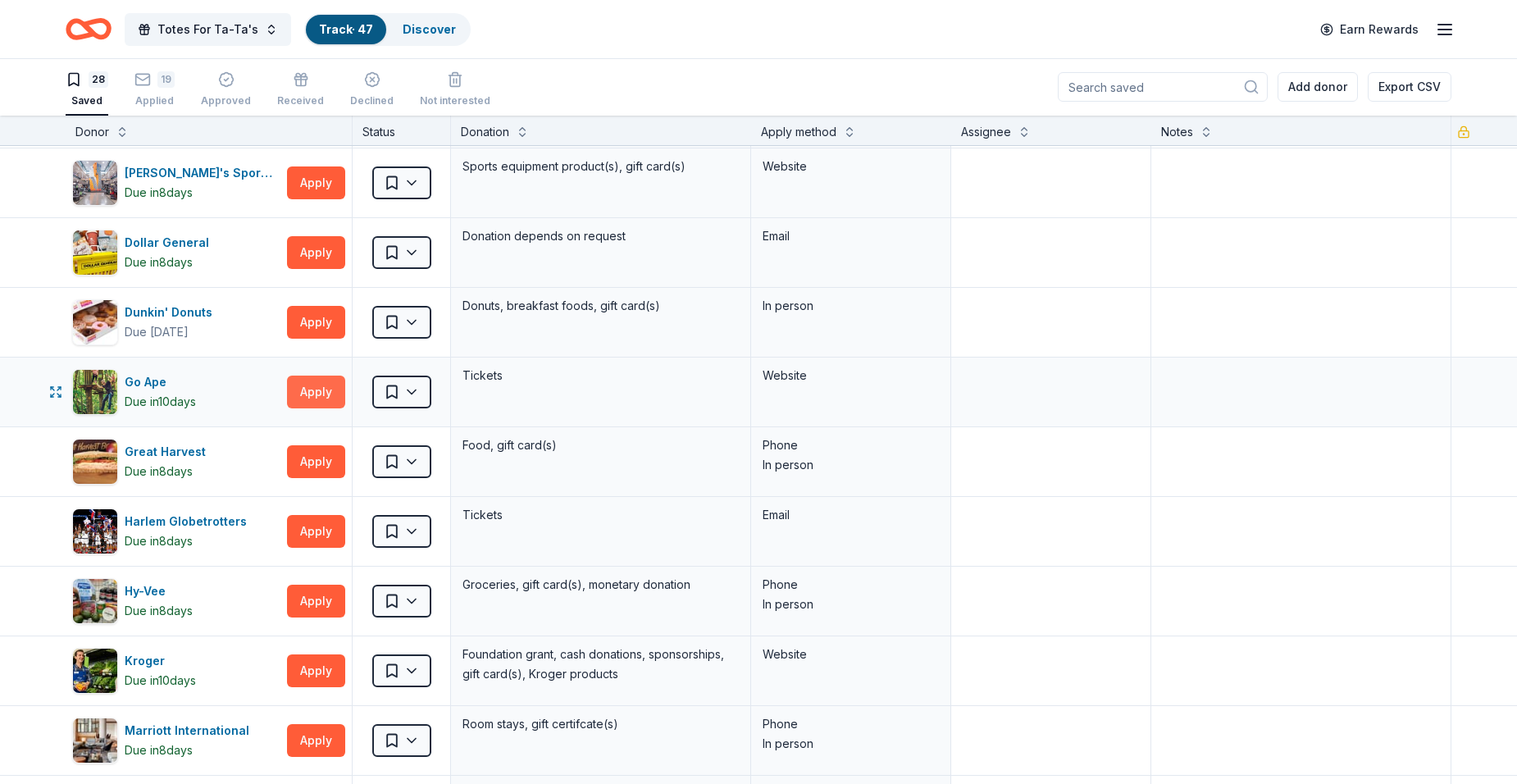
click at [321, 398] on button "Apply" at bounding box center [316, 392] width 58 height 33
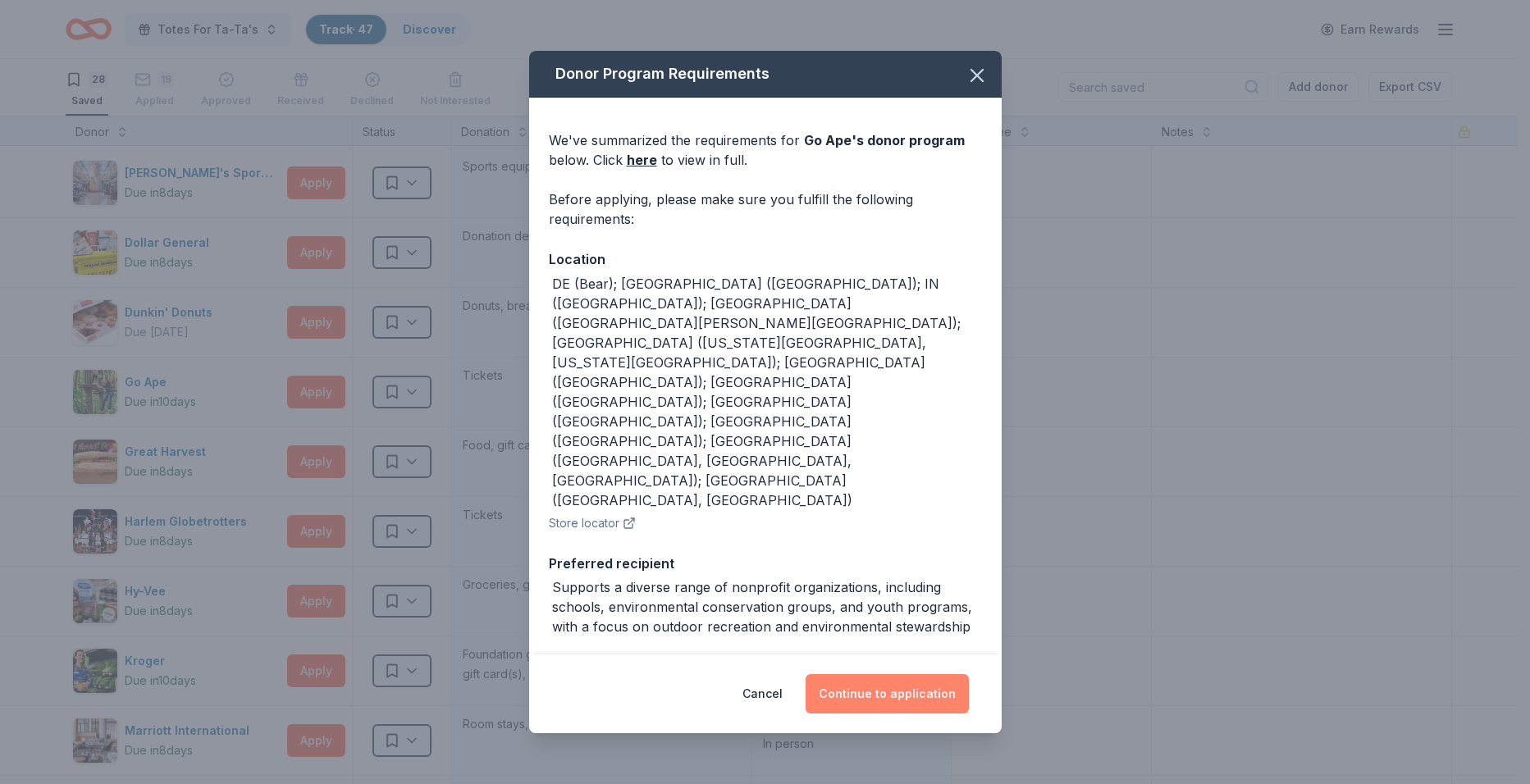
click at [898, 688] on button "Continue to application" at bounding box center [887, 694] width 163 height 40
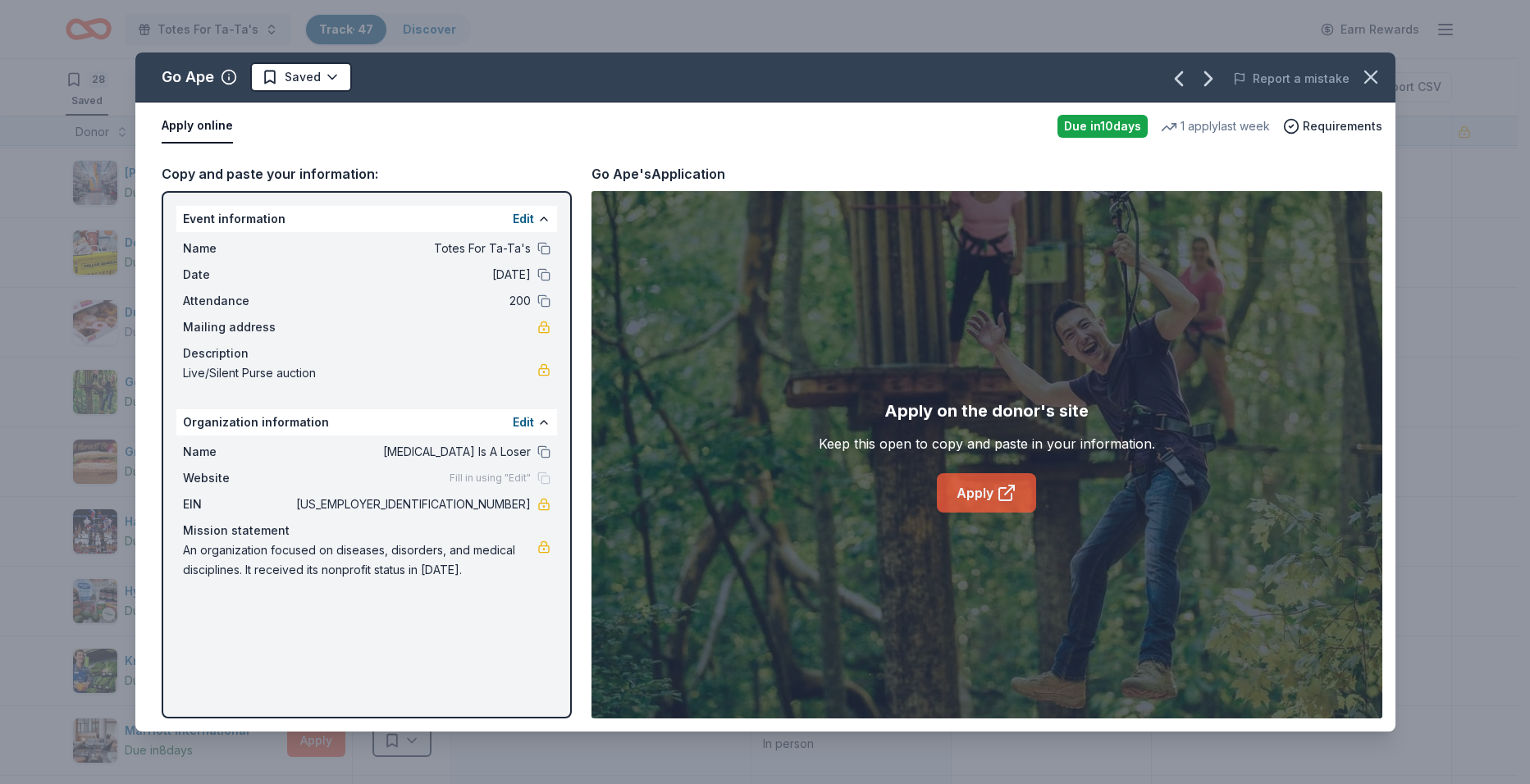
click at [970, 486] on link "Apply" at bounding box center [987, 493] width 99 height 40
click at [1371, 77] on icon "button" at bounding box center [1371, 77] width 12 height 12
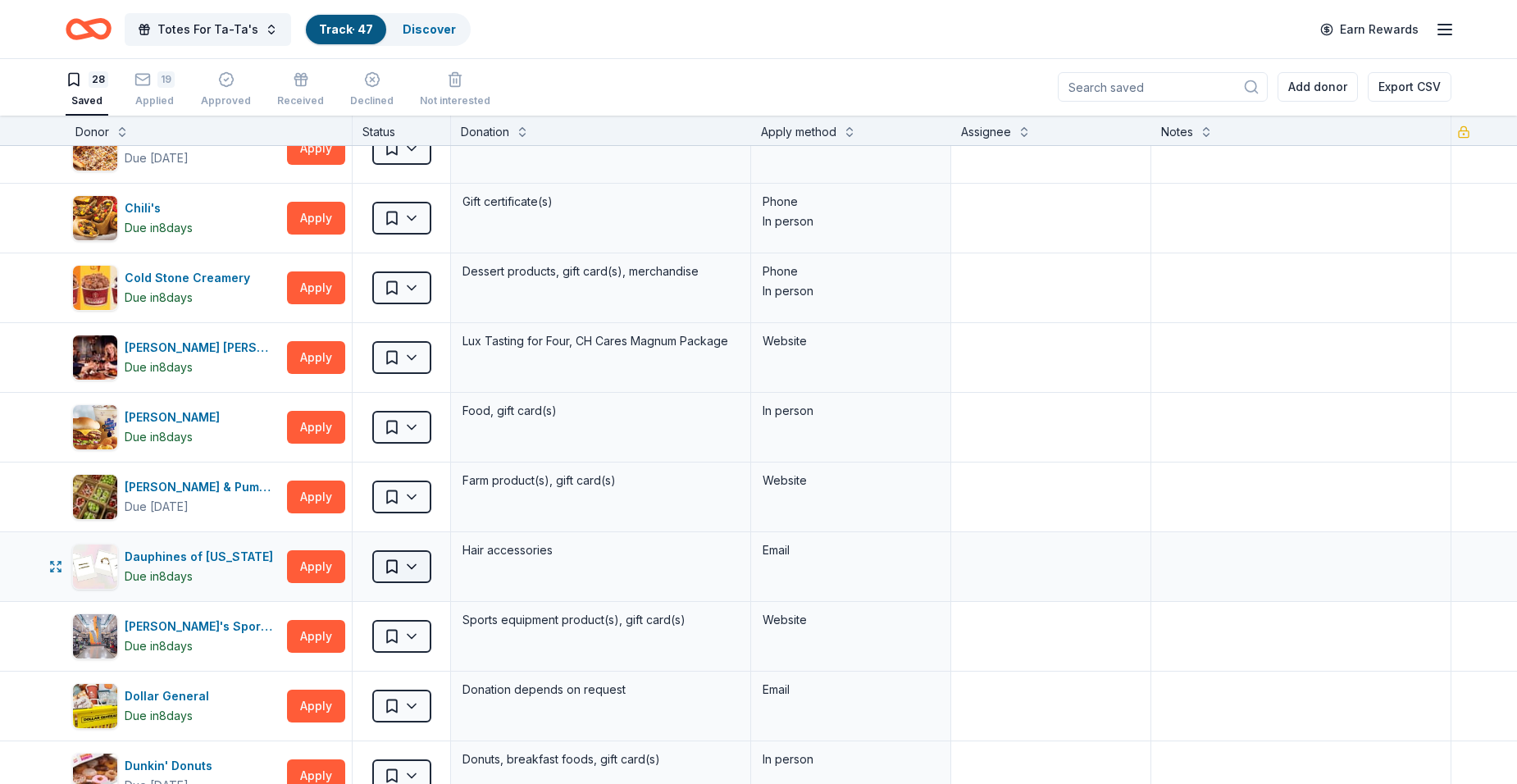
scroll to position [449, 0]
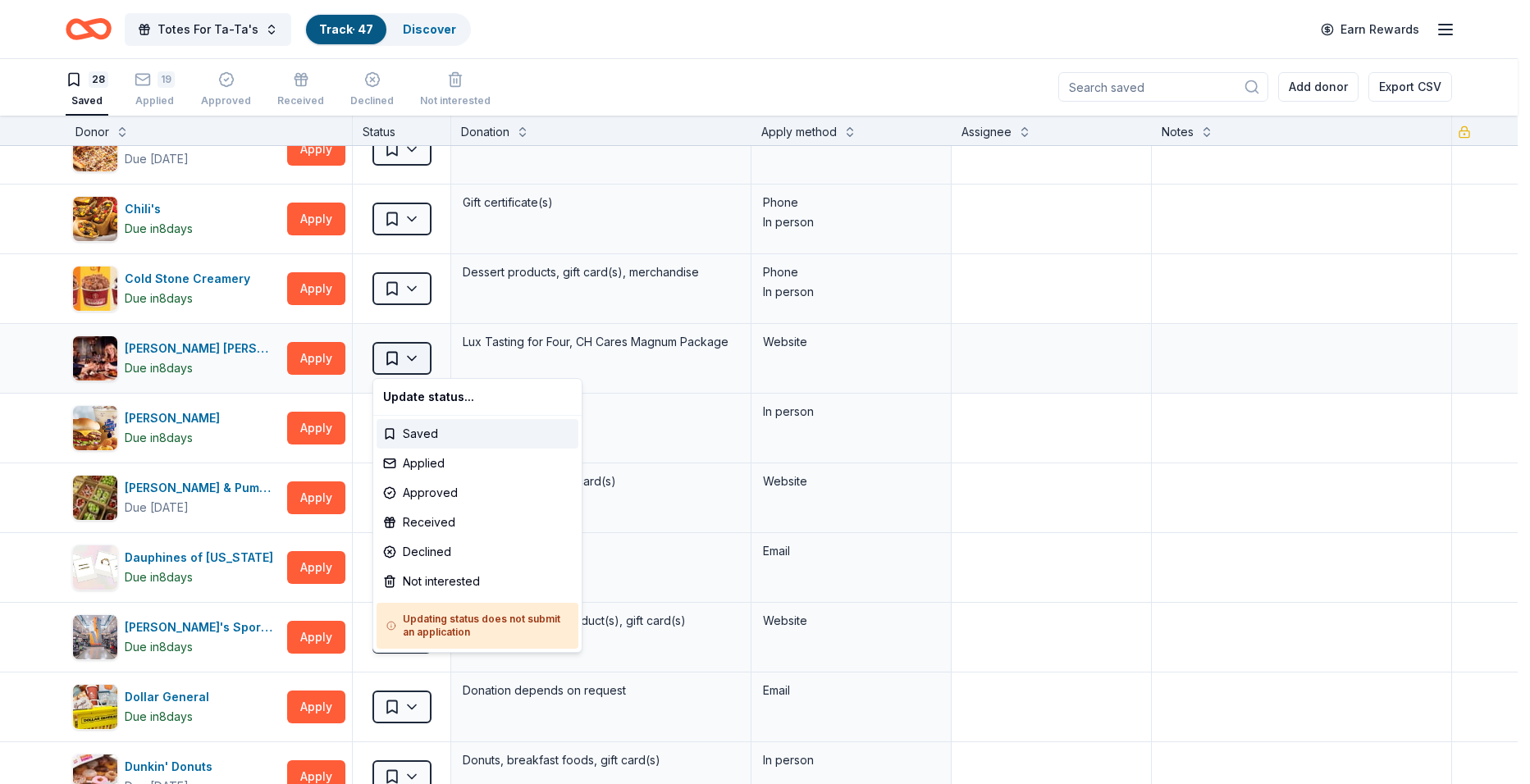
click at [400, 356] on html "Totes For Ta-Ta's Track · 47 Discover Earn Rewards 28 Saved 19 Applied Approved…" at bounding box center [765, 391] width 1530 height 784
click at [422, 586] on div "Not interested" at bounding box center [477, 581] width 202 height 29
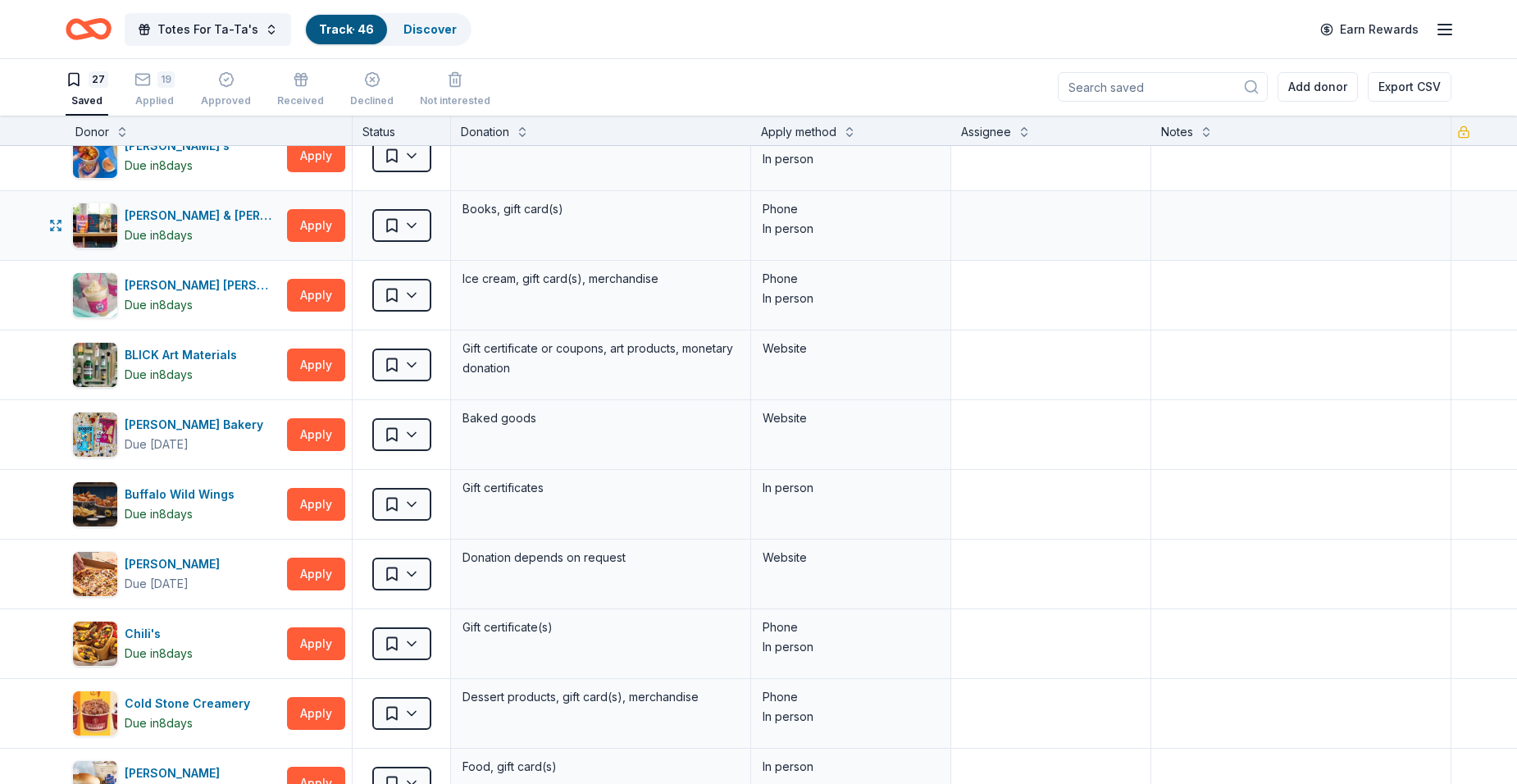
scroll to position [0, 0]
